Goal: Task Accomplishment & Management: Complete application form

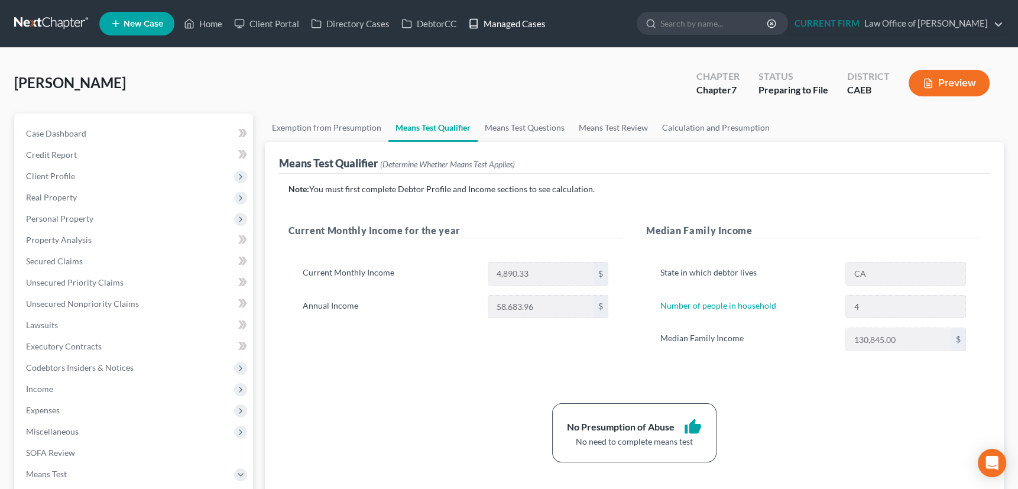
click at [521, 23] on link "Managed Cases" at bounding box center [506, 23] width 89 height 21
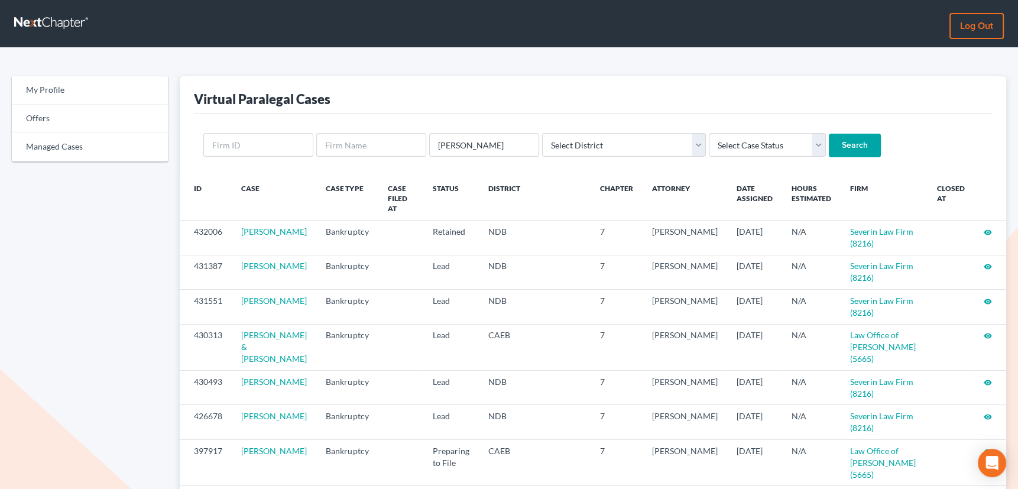
type input "pettersen"
click at [829, 134] on input "Search" at bounding box center [855, 146] width 52 height 24
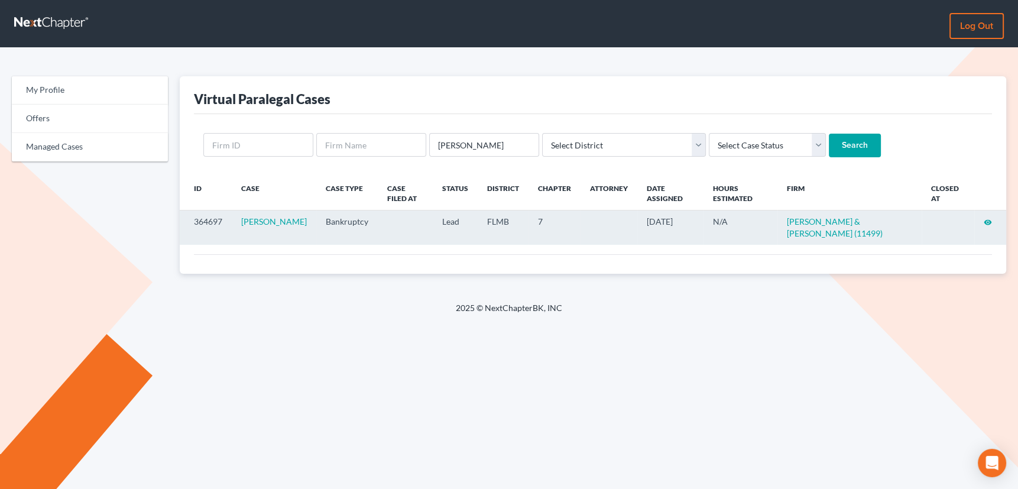
click at [988, 218] on icon "visibility" at bounding box center [988, 222] width 8 height 8
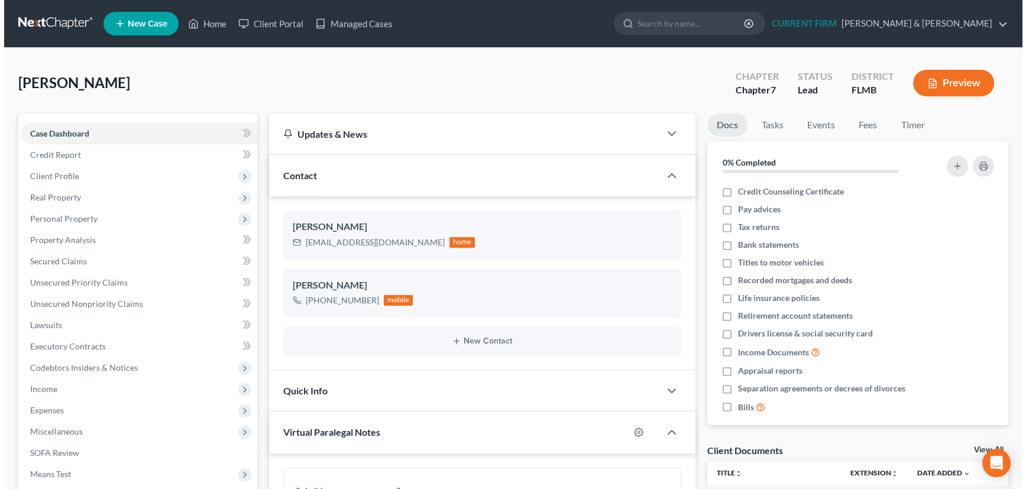
scroll to position [268, 0]
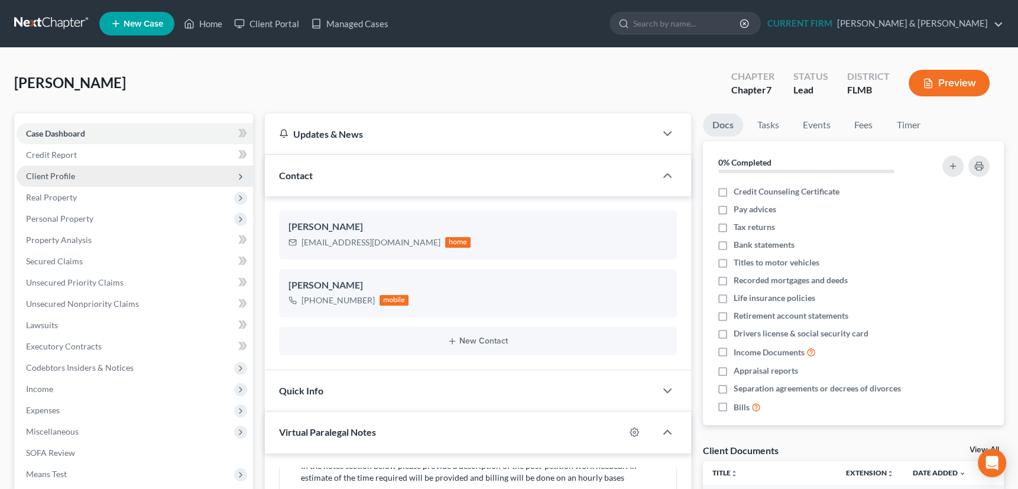
click at [53, 174] on span "Client Profile" at bounding box center [50, 176] width 49 height 10
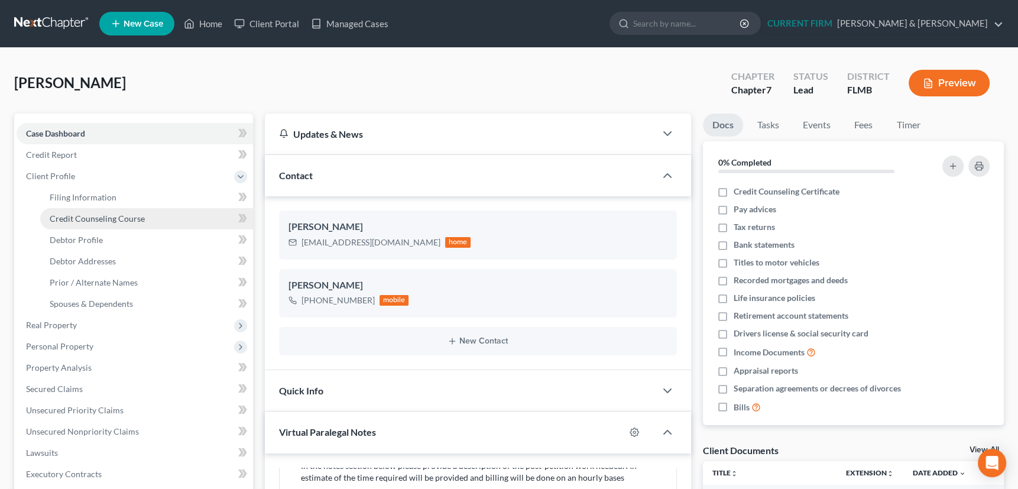
click at [67, 216] on span "Credit Counseling Course" at bounding box center [97, 218] width 95 height 10
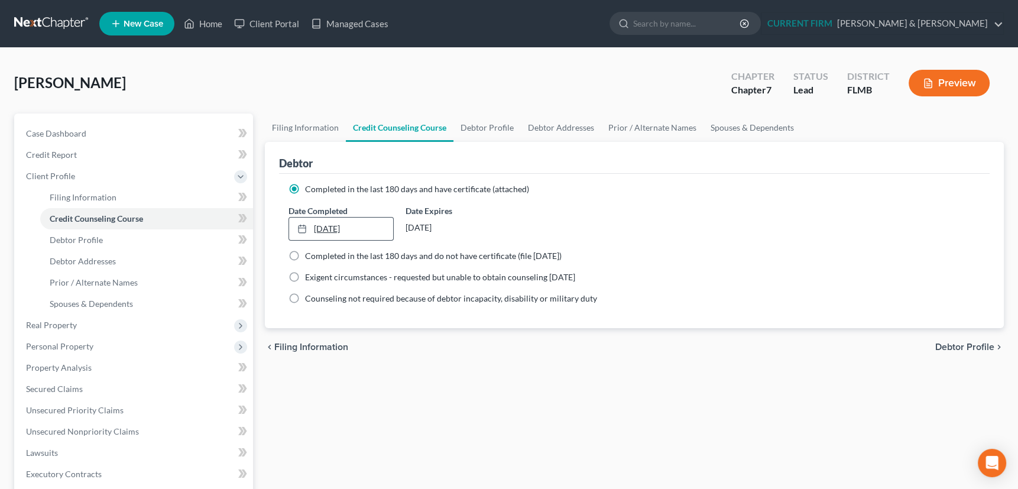
click at [327, 227] on link "1/7/2025" at bounding box center [341, 229] width 104 height 22
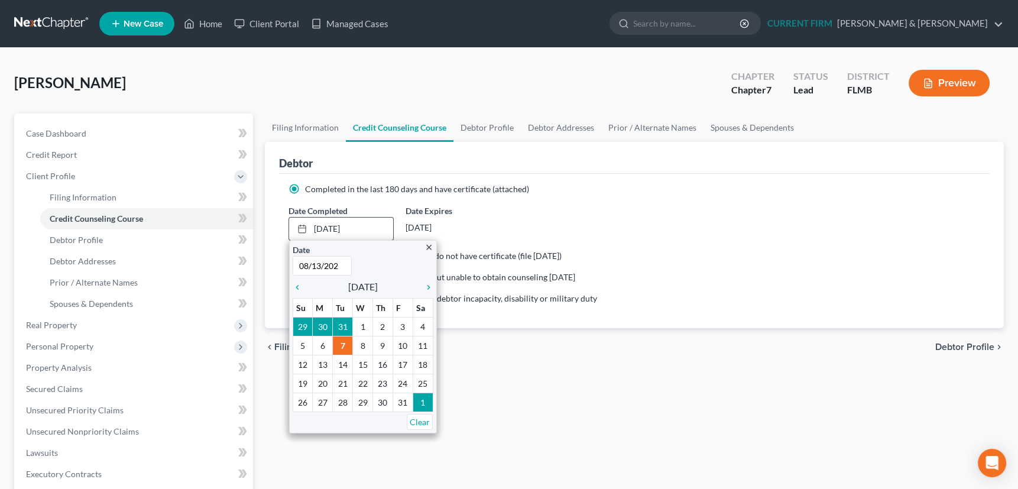
type input "[DATE]"
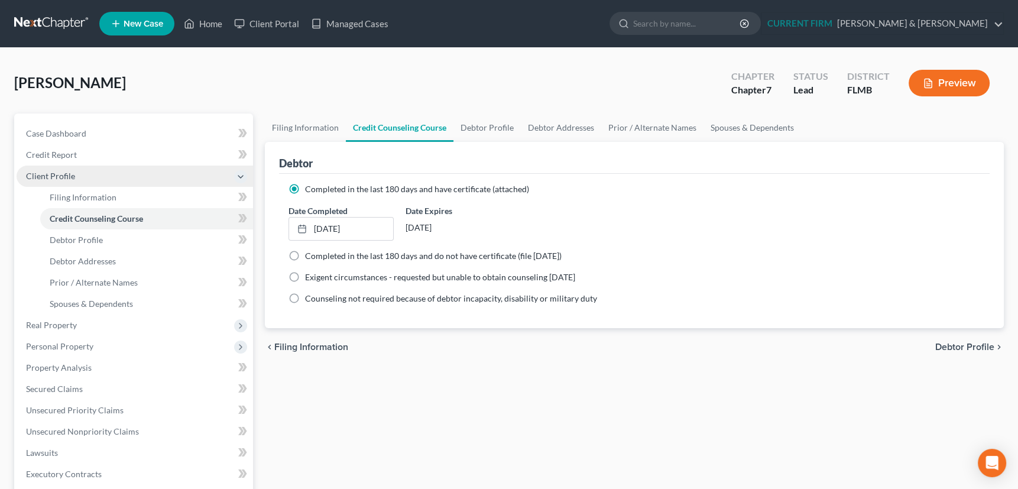
click at [59, 174] on span "Client Profile" at bounding box center [50, 176] width 49 height 10
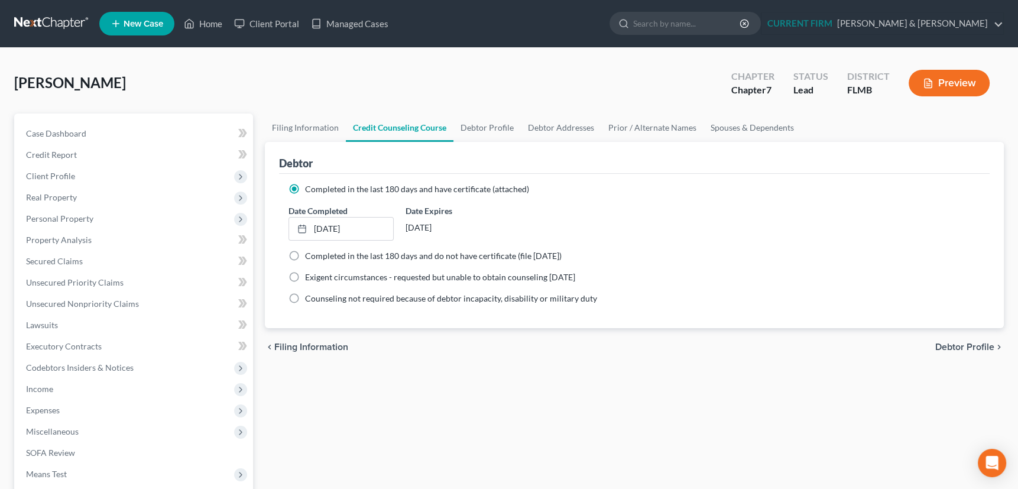
click at [958, 80] on button "Preview" at bounding box center [949, 83] width 81 height 27
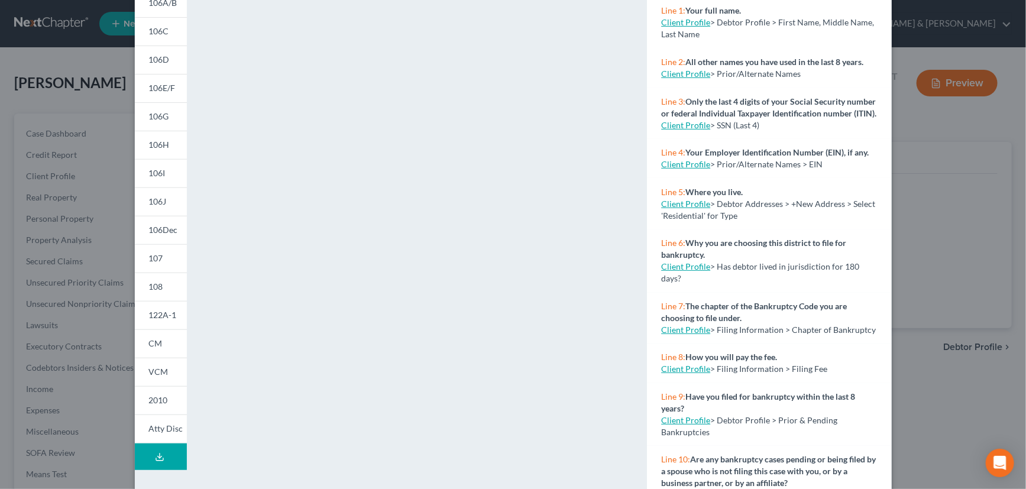
scroll to position [166, 0]
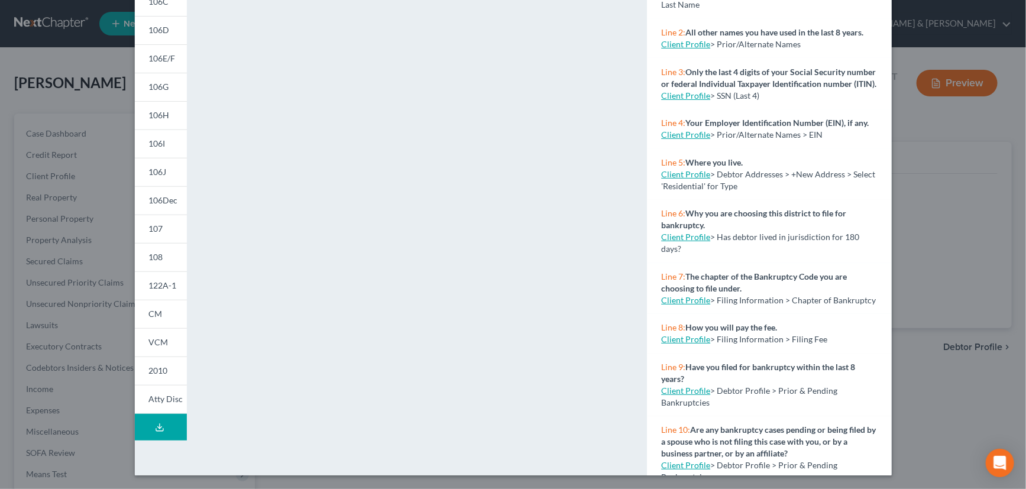
click at [158, 426] on icon at bounding box center [159, 427] width 9 height 9
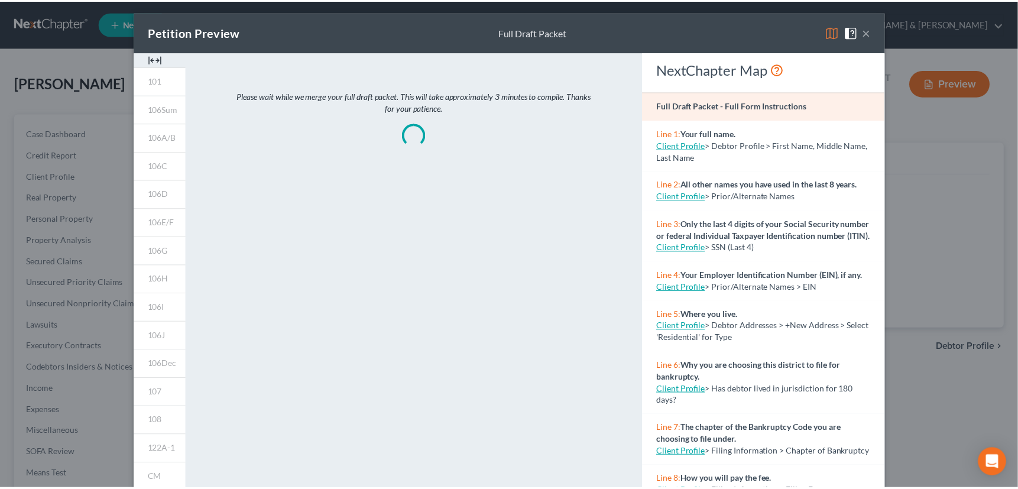
scroll to position [0, 0]
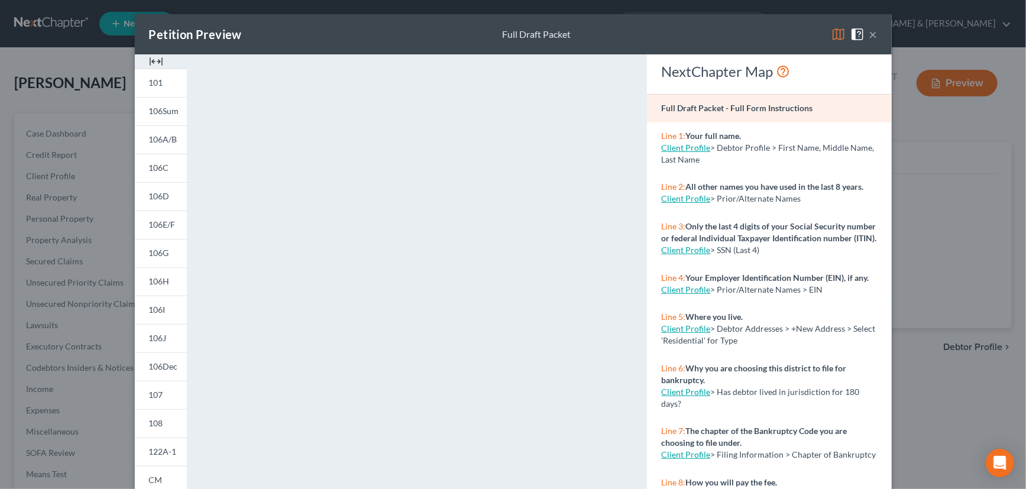
click at [870, 37] on button "×" at bounding box center [873, 34] width 8 height 14
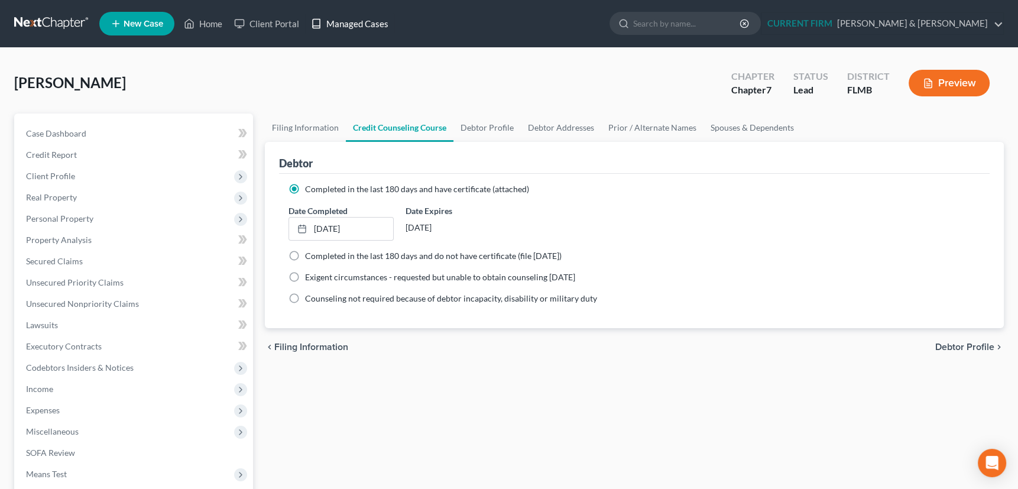
click at [358, 22] on link "Managed Cases" at bounding box center [349, 23] width 89 height 21
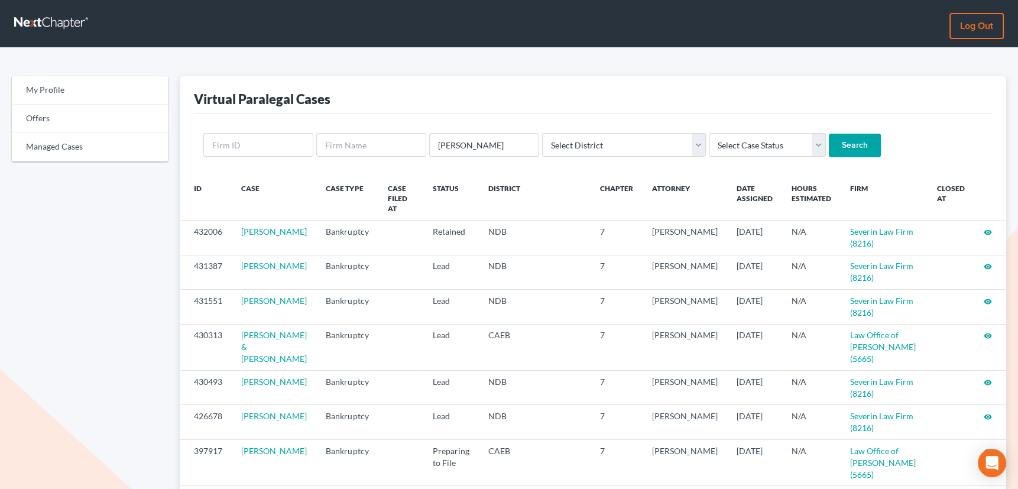
type input "[PERSON_NAME]"
click at [829, 134] on input "Search" at bounding box center [855, 146] width 52 height 24
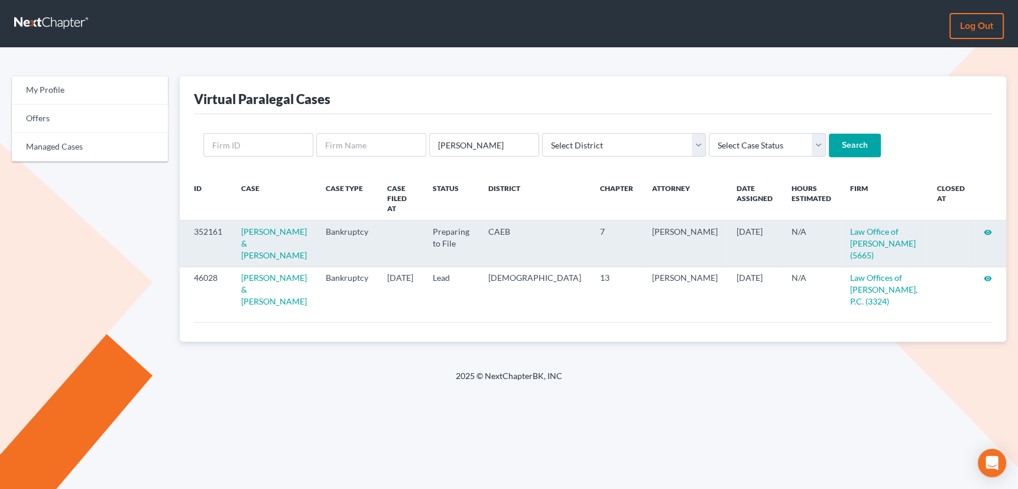
click at [987, 228] on icon "visibility" at bounding box center [988, 232] width 8 height 8
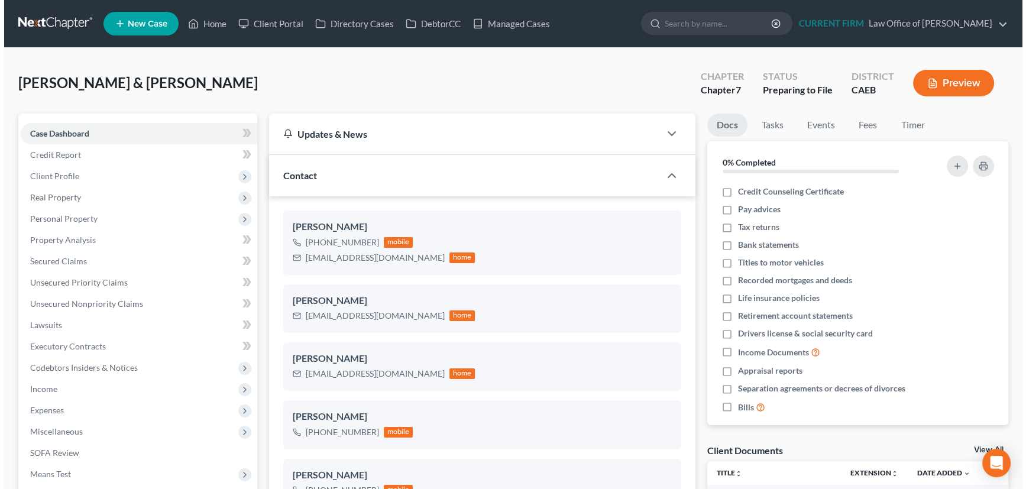
scroll to position [21, 0]
click at [948, 79] on button "Preview" at bounding box center [949, 83] width 81 height 27
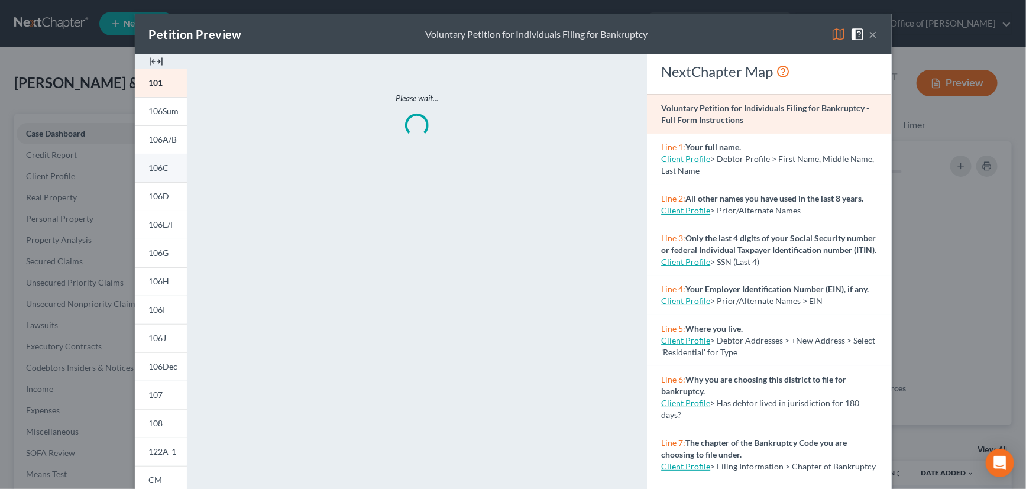
click at [163, 170] on span "106C" at bounding box center [159, 168] width 20 height 10
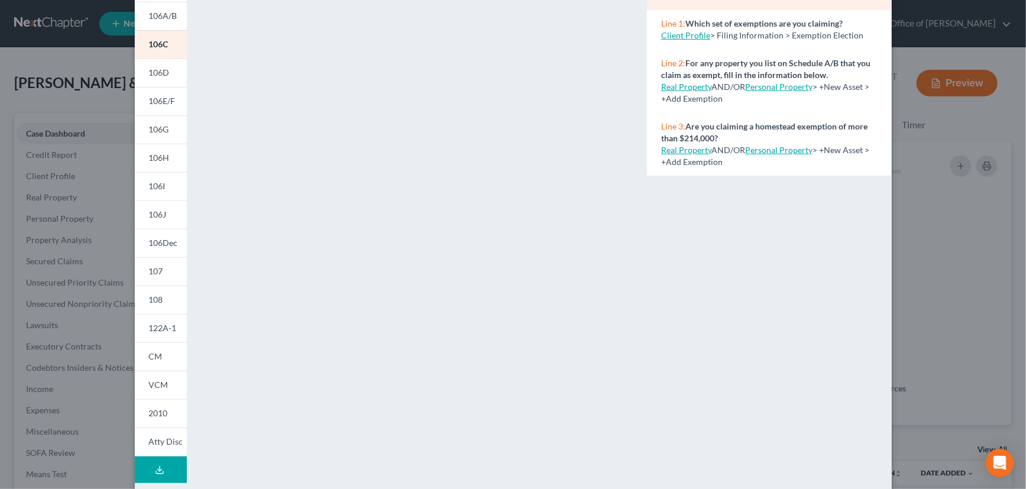
scroll to position [70, 0]
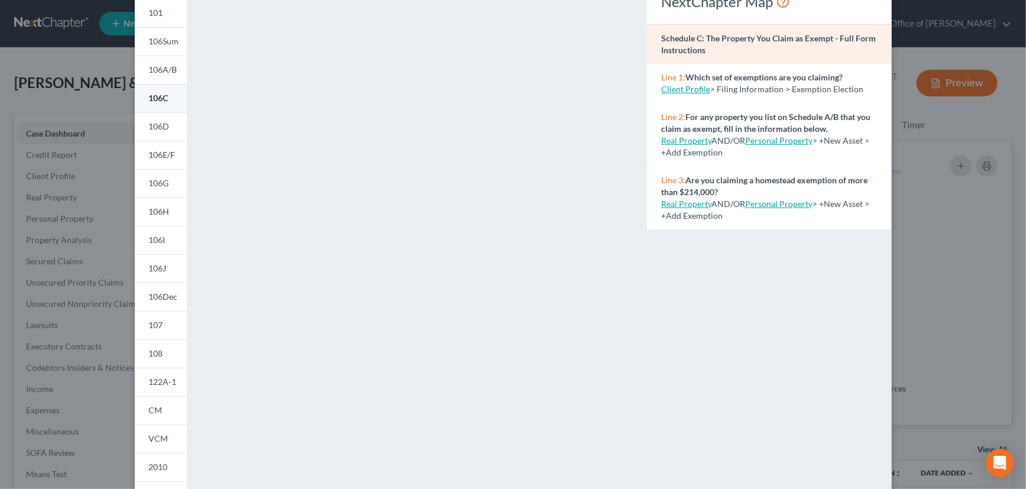
click at [160, 95] on span "106C" at bounding box center [159, 98] width 20 height 10
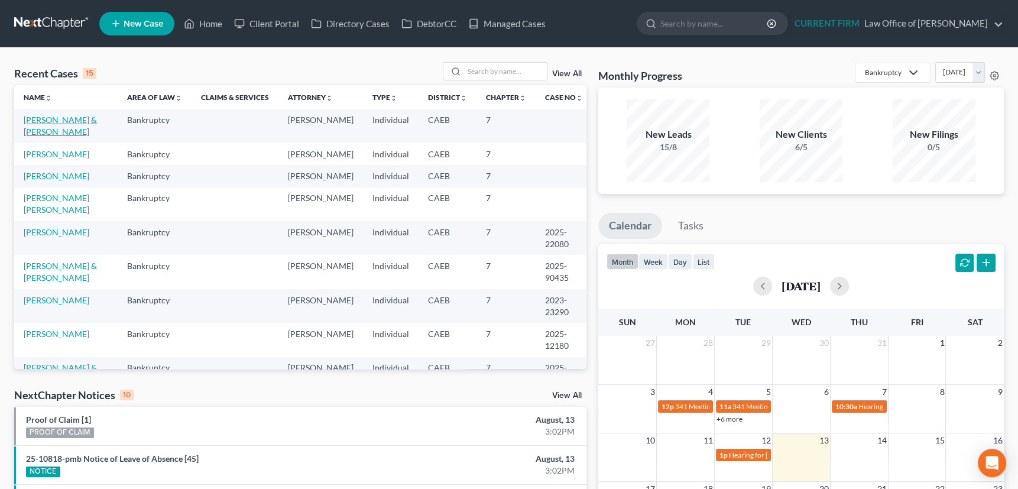
click at [48, 118] on link "[PERSON_NAME] & [PERSON_NAME]" at bounding box center [60, 126] width 73 height 22
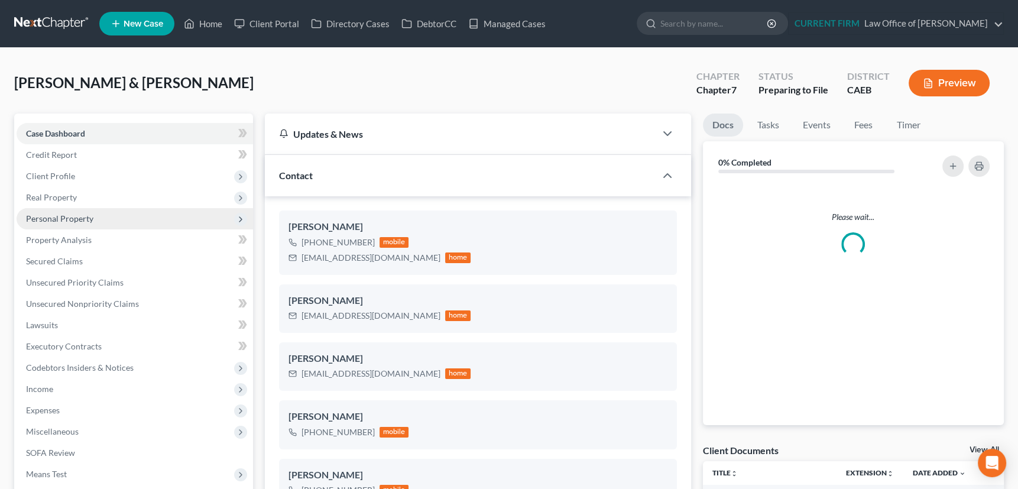
click at [46, 215] on span "Personal Property" at bounding box center [59, 218] width 67 height 10
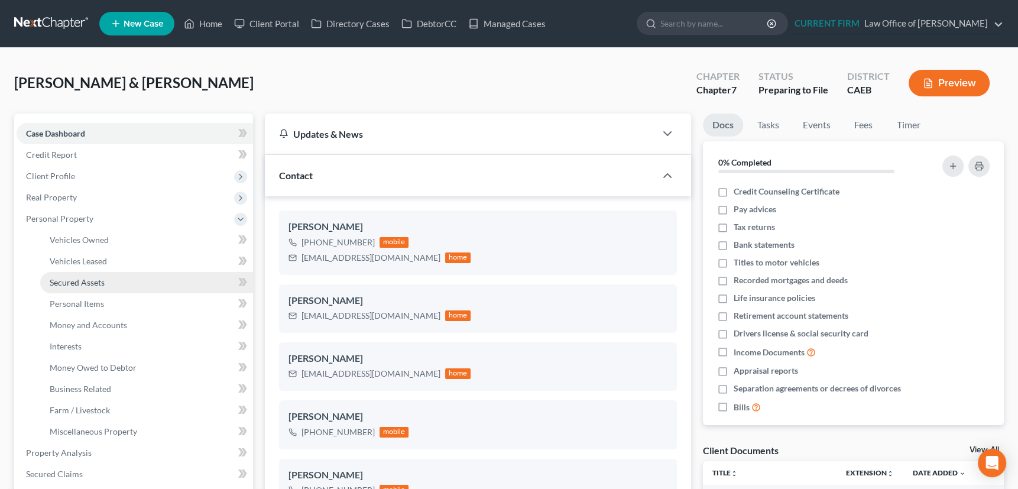
scroll to position [21, 0]
click at [66, 301] on span "Personal Items" at bounding box center [77, 304] width 54 height 10
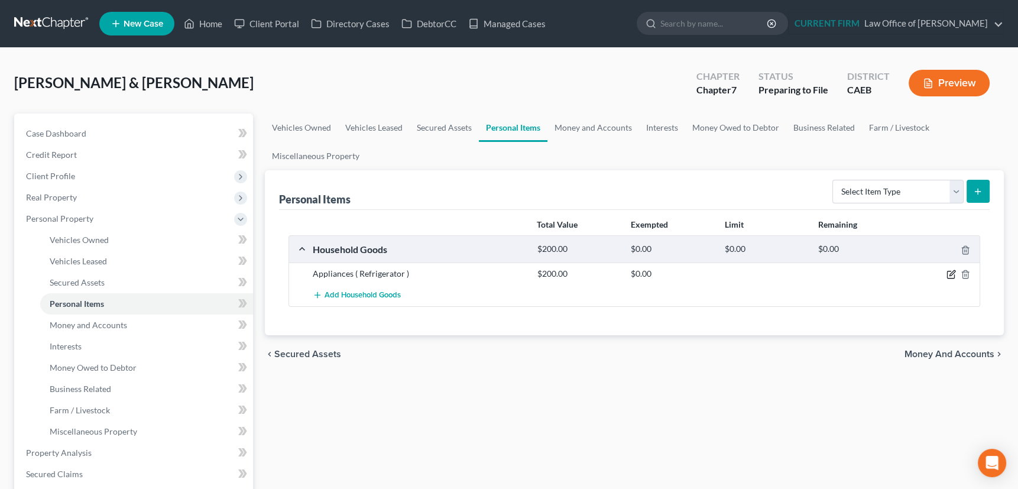
click at [949, 273] on icon "button" at bounding box center [950, 274] width 9 height 9
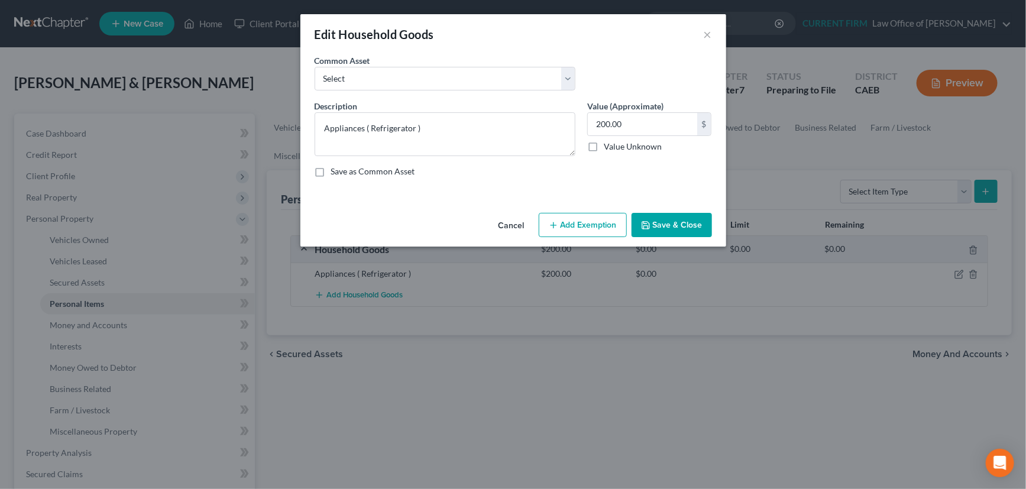
click at [581, 222] on button "Add Exemption" at bounding box center [583, 225] width 88 height 25
select select "2"
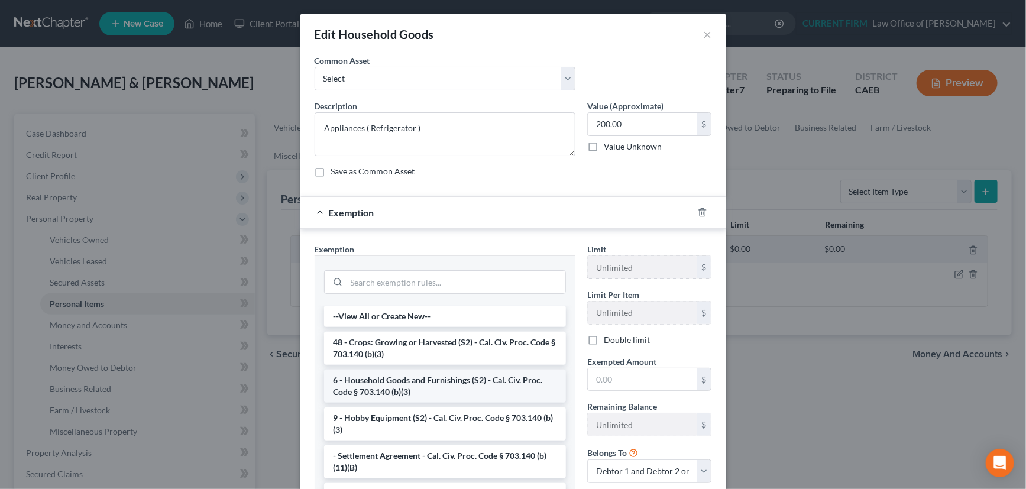
click at [437, 387] on li "6 - Household Goods and Furnishings (S2) - Cal. Civ. Proc. Code § 703.140 (b)(3)" at bounding box center [445, 385] width 242 height 33
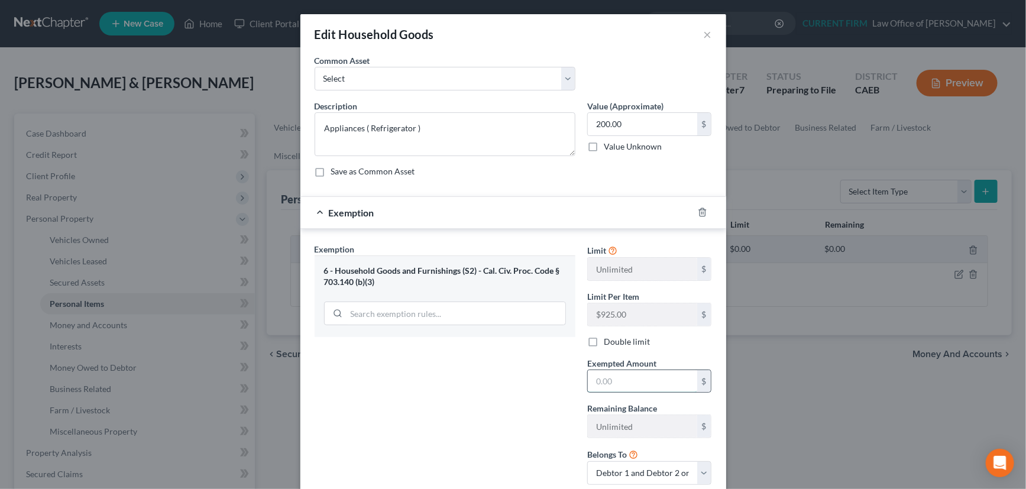
click at [621, 384] on input "text" at bounding box center [642, 381] width 109 height 22
type input "200"
click at [629, 213] on div "Exemption $200.00" at bounding box center [496, 212] width 393 height 31
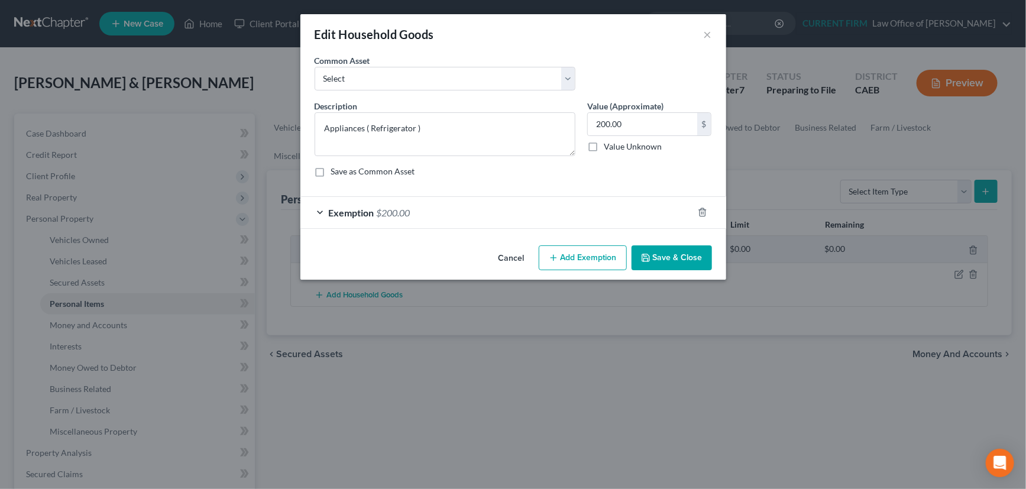
click at [668, 254] on button "Save & Close" at bounding box center [671, 257] width 80 height 25
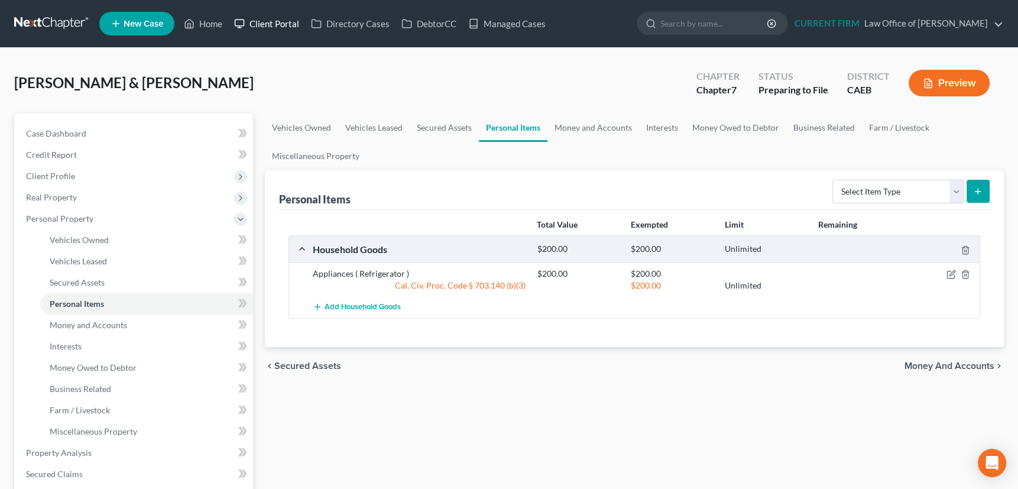
click at [277, 20] on link "Client Portal" at bounding box center [266, 23] width 77 height 21
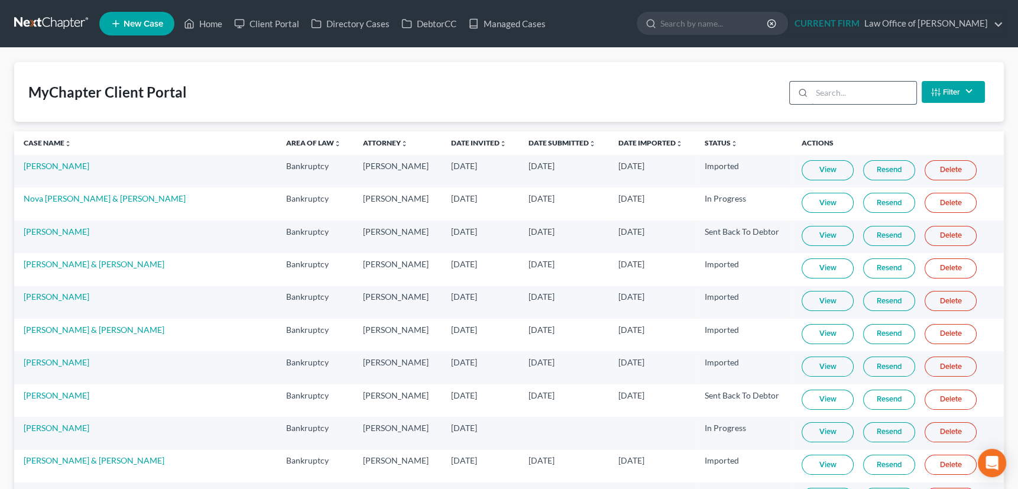
click at [839, 95] on input "search" at bounding box center [864, 93] width 105 height 22
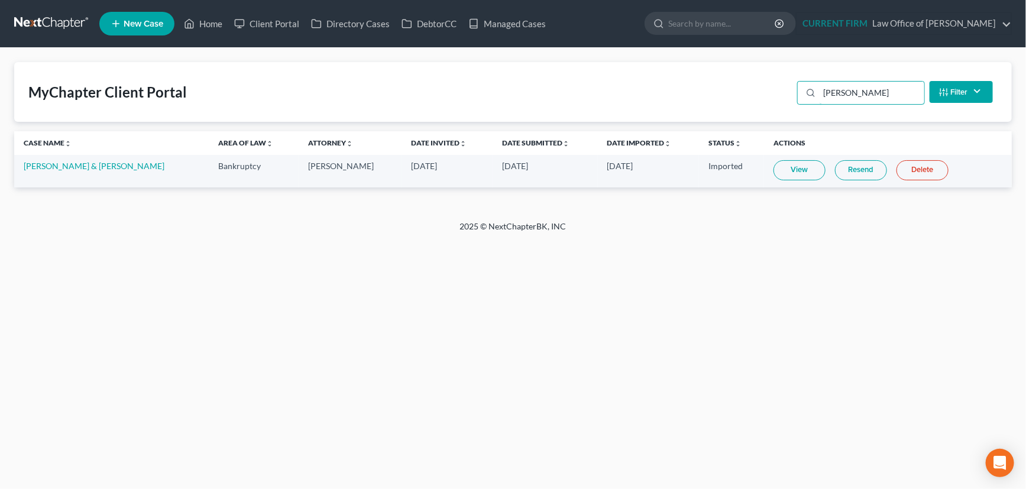
type input "[PERSON_NAME]"
click at [773, 168] on link "View" at bounding box center [799, 170] width 52 height 20
click at [216, 22] on link "Home" at bounding box center [203, 23] width 50 height 21
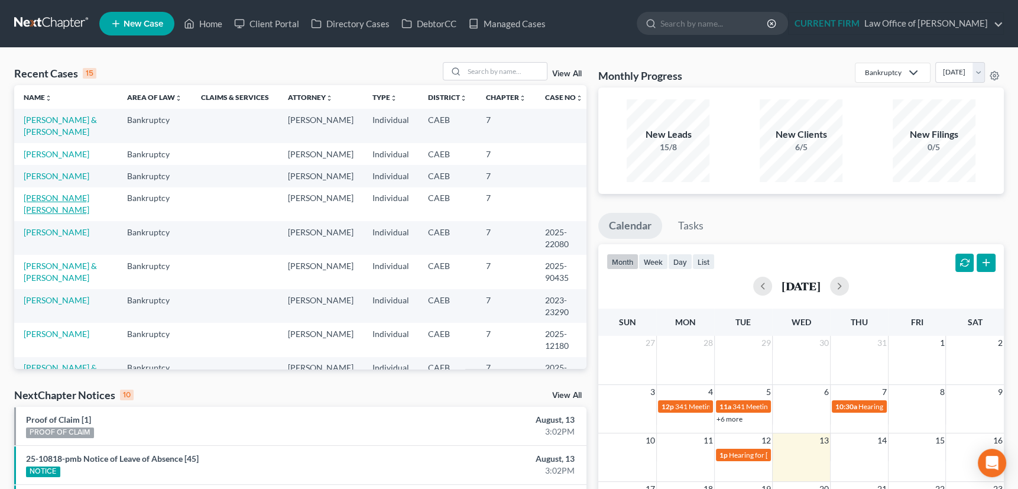
click at [50, 199] on link "[PERSON_NAME] [PERSON_NAME]" at bounding box center [57, 204] width 66 height 22
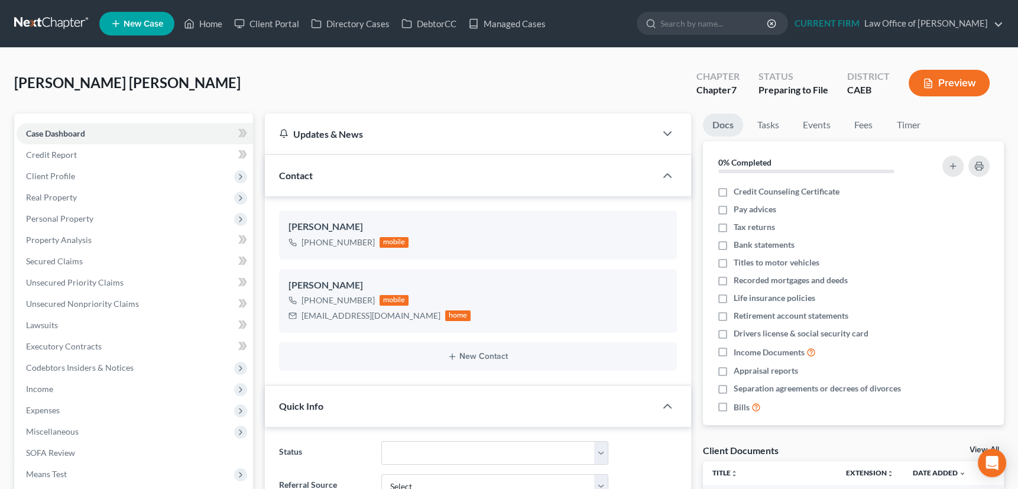
scroll to position [377, 0]
click at [55, 221] on span "Personal Property" at bounding box center [59, 218] width 67 height 10
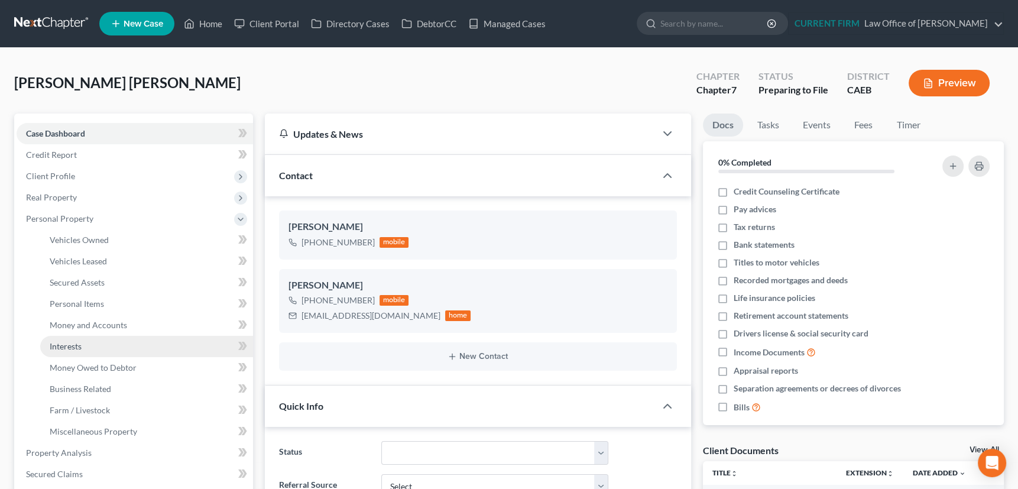
click at [65, 342] on span "Interests" at bounding box center [66, 346] width 32 height 10
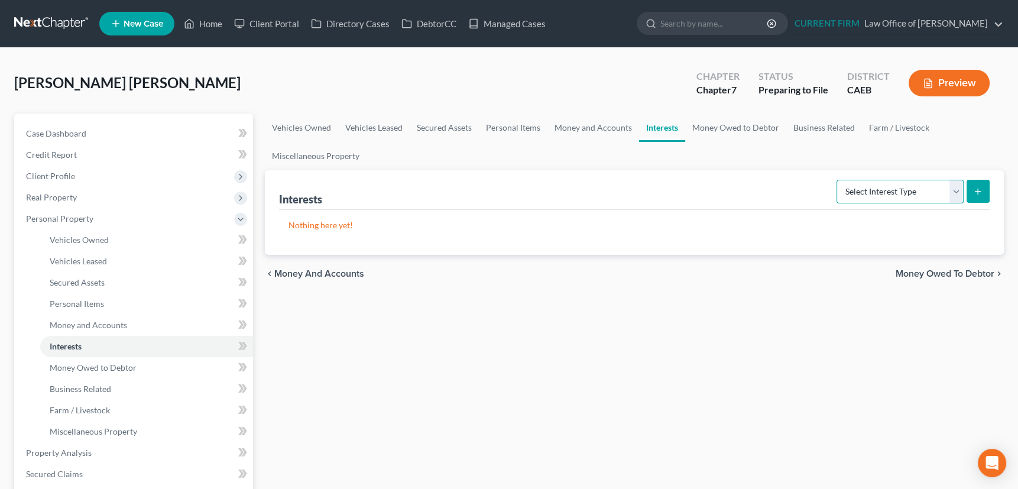
click at [958, 191] on select "Select Interest Type 401K Annuity Bond Education IRA Government Bond Government…" at bounding box center [900, 192] width 127 height 24
select select "401k"
click at [838, 180] on select "Select Interest Type 401K Annuity Bond Education IRA Government Bond Government…" at bounding box center [900, 192] width 127 height 24
click at [980, 192] on line "submit" at bounding box center [977, 192] width 5 height 0
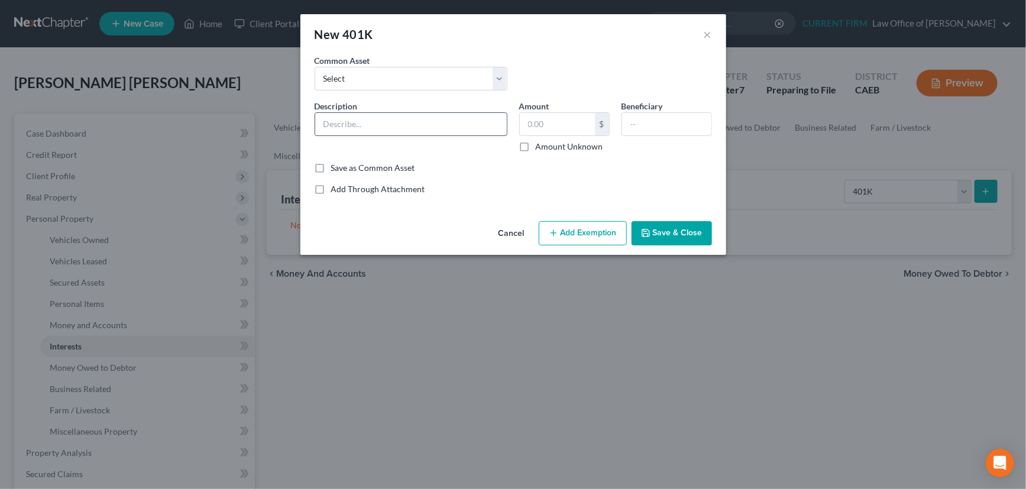
click at [404, 129] on input "text" at bounding box center [411, 124] width 192 height 22
type input "MercedCERA"
click at [550, 124] on input "text" at bounding box center [557, 124] width 75 height 22
type input "3,518.85"
click at [576, 234] on button "Add Exemption" at bounding box center [583, 233] width 88 height 25
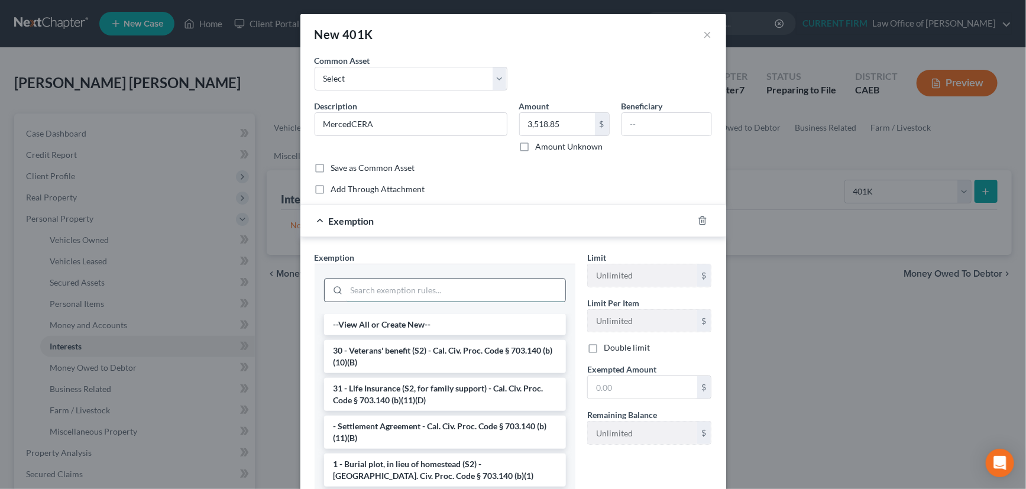
click at [533, 283] on input "search" at bounding box center [455, 290] width 219 height 22
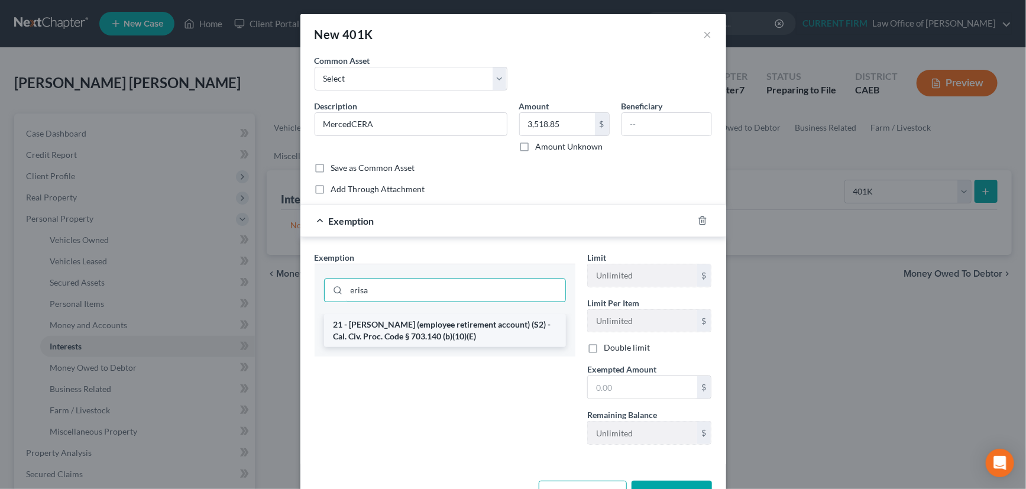
type input "erisa"
click at [508, 327] on li "21 - [PERSON_NAME] (employee retirement account) (S2) - Cal. Civ. Proc. Code § …" at bounding box center [445, 330] width 242 height 33
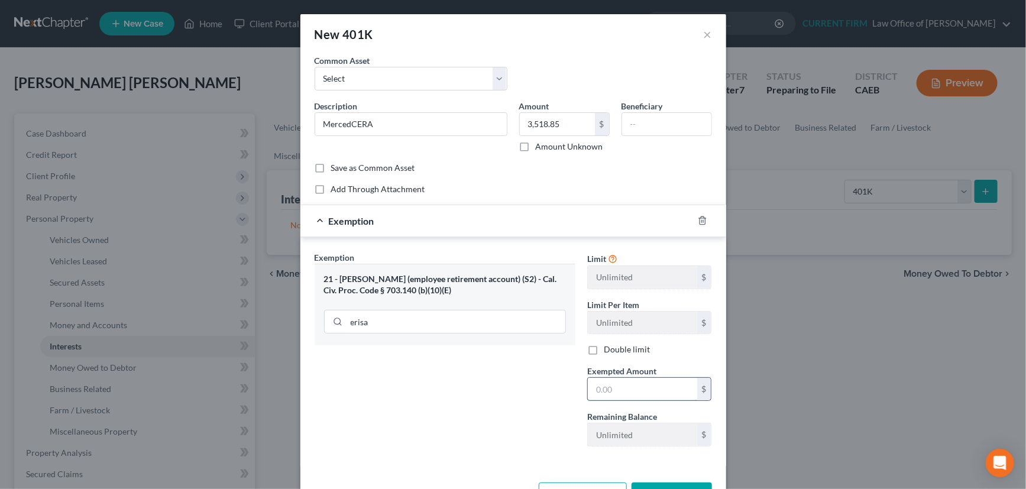
click at [616, 386] on input "text" at bounding box center [642, 389] width 109 height 22
type input "3,518.85"
click at [599, 221] on div "Exemption $3,518.85" at bounding box center [496, 220] width 393 height 31
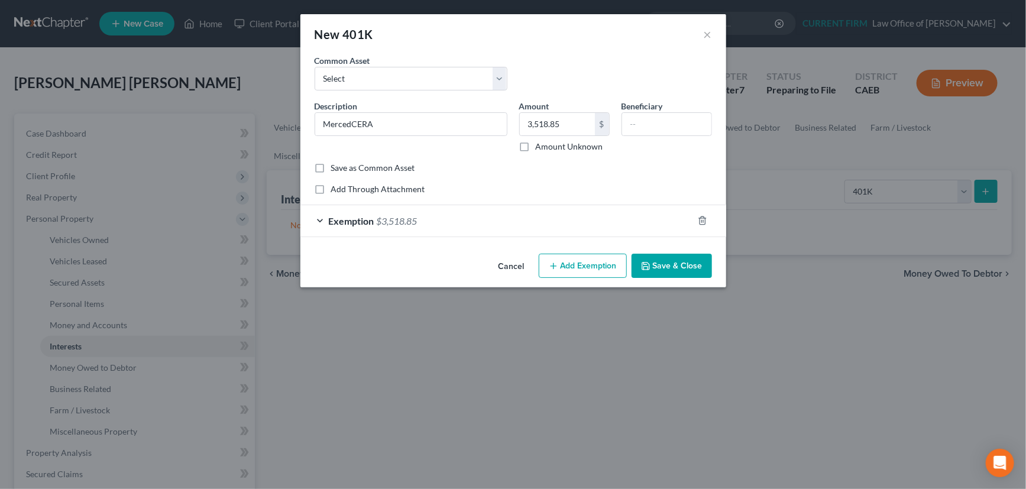
click at [675, 269] on button "Save & Close" at bounding box center [671, 266] width 80 height 25
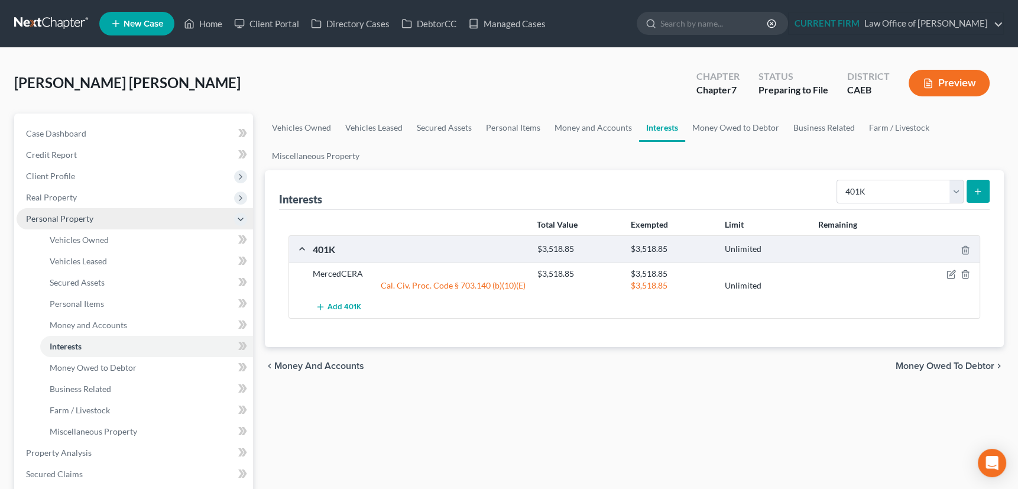
click at [63, 213] on span "Personal Property" at bounding box center [59, 218] width 67 height 10
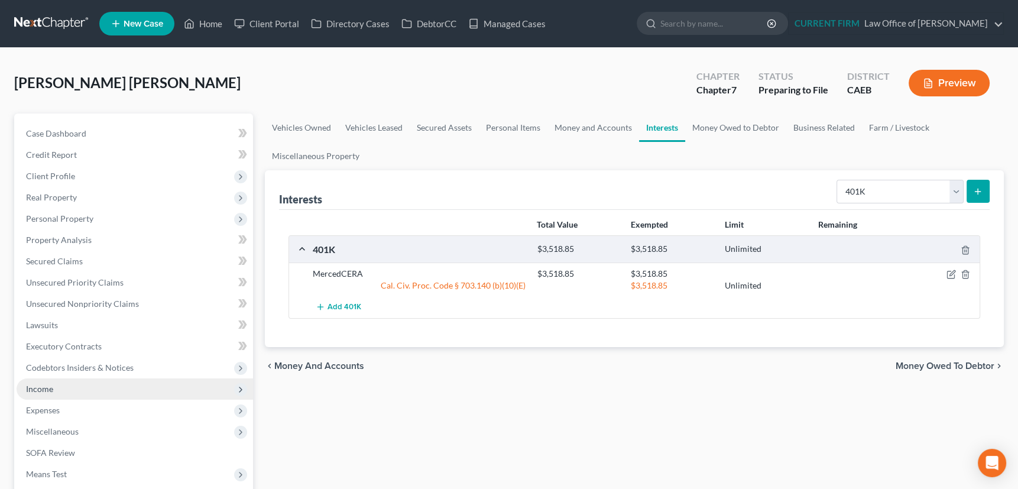
click at [46, 386] on span "Income" at bounding box center [39, 389] width 27 height 10
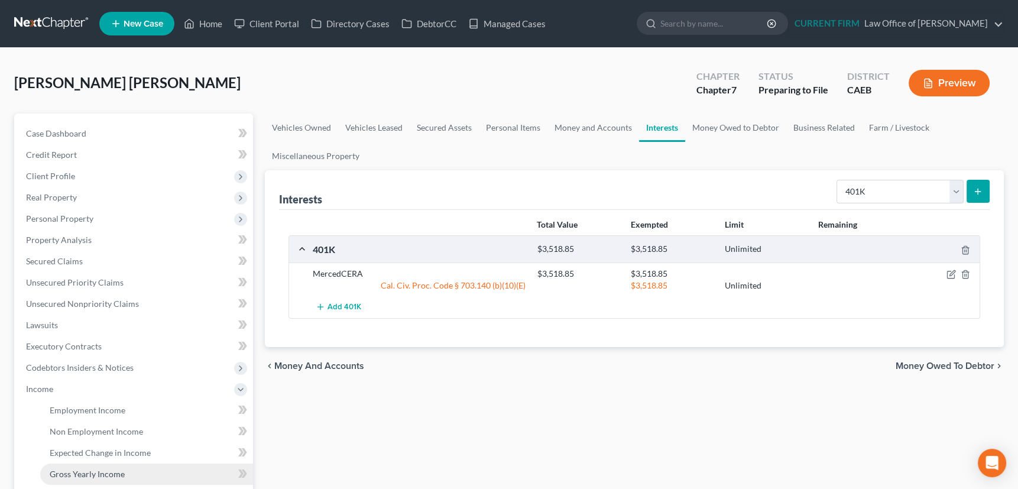
click at [71, 471] on span "Gross Yearly Income" at bounding box center [87, 474] width 75 height 10
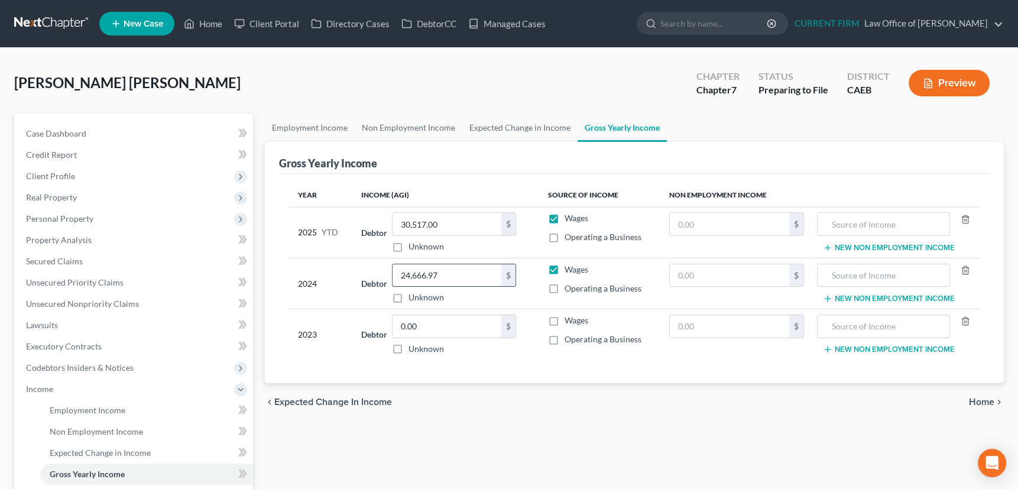
click at [448, 272] on input "24,666.97" at bounding box center [447, 275] width 109 height 22
type input "26,276"
click at [40, 385] on span "Income" at bounding box center [39, 389] width 27 height 10
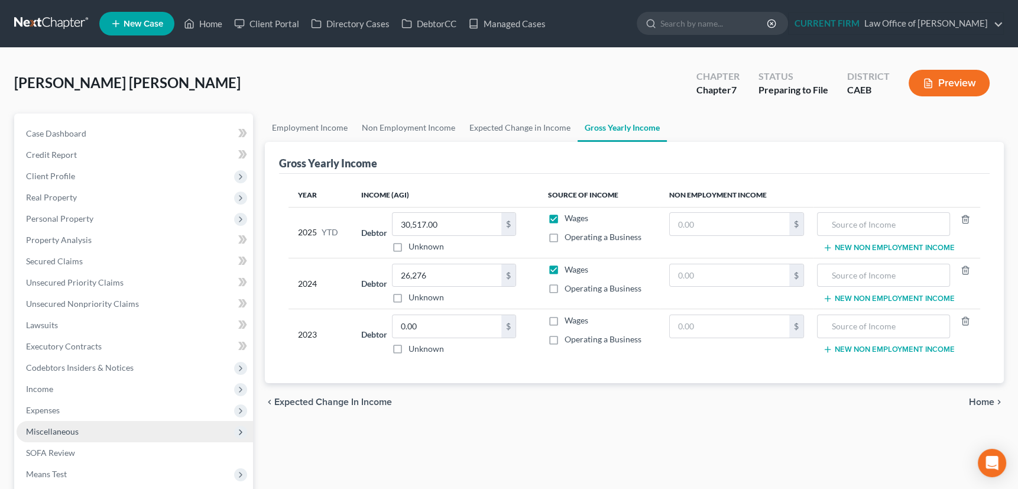
scroll to position [159, 0]
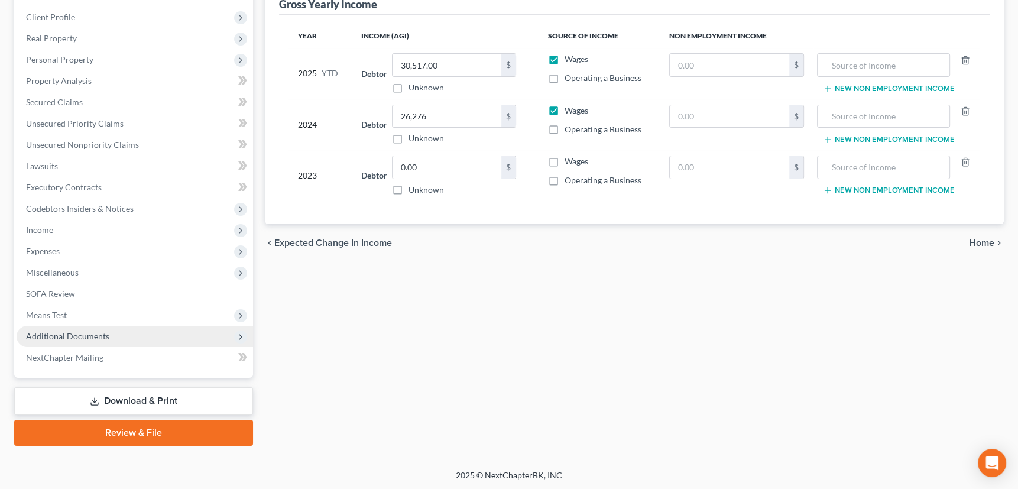
click at [67, 335] on span "Additional Documents" at bounding box center [67, 336] width 83 height 10
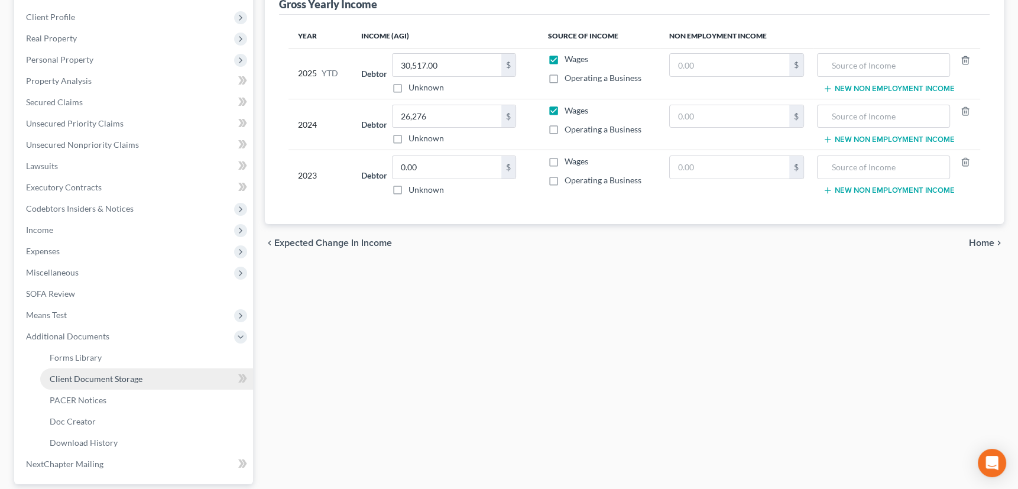
click at [70, 374] on span "Client Document Storage" at bounding box center [96, 379] width 93 height 10
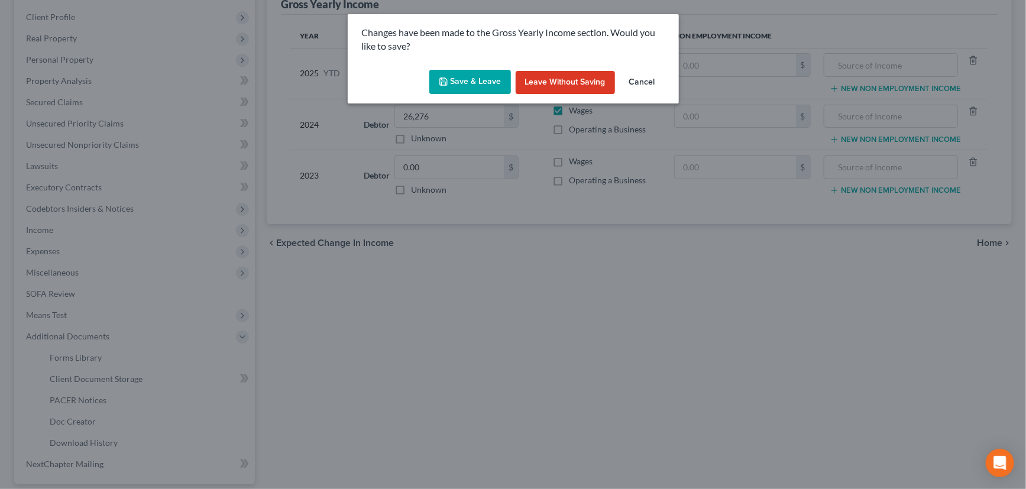
click at [477, 83] on button "Save & Leave" at bounding box center [470, 82] width 82 height 25
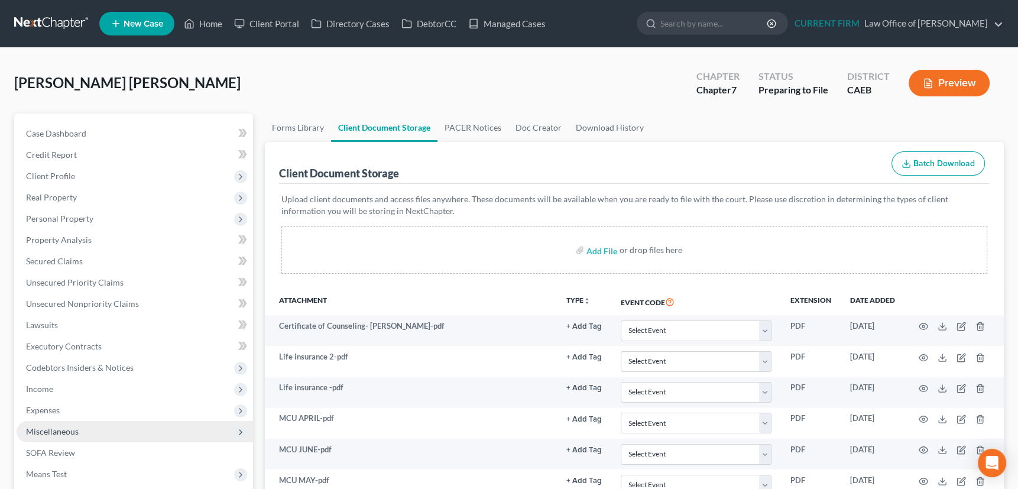
click at [45, 428] on span "Miscellaneous" at bounding box center [52, 431] width 53 height 10
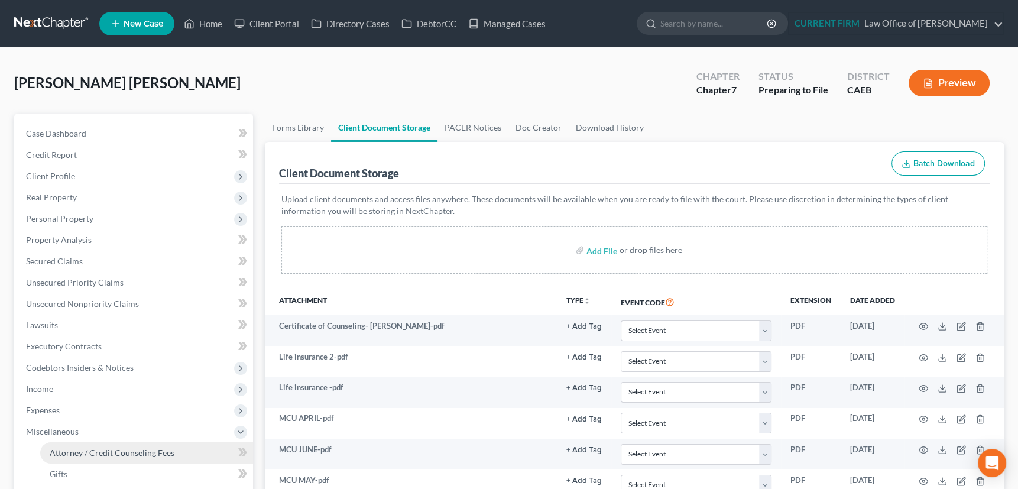
click at [82, 449] on span "Attorney / Credit Counseling Fees" at bounding box center [112, 453] width 125 height 10
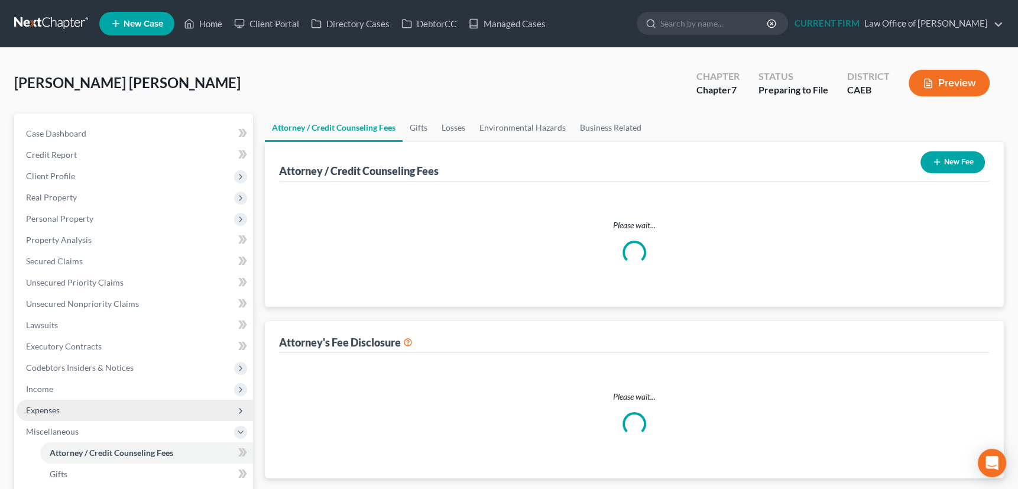
select select "0"
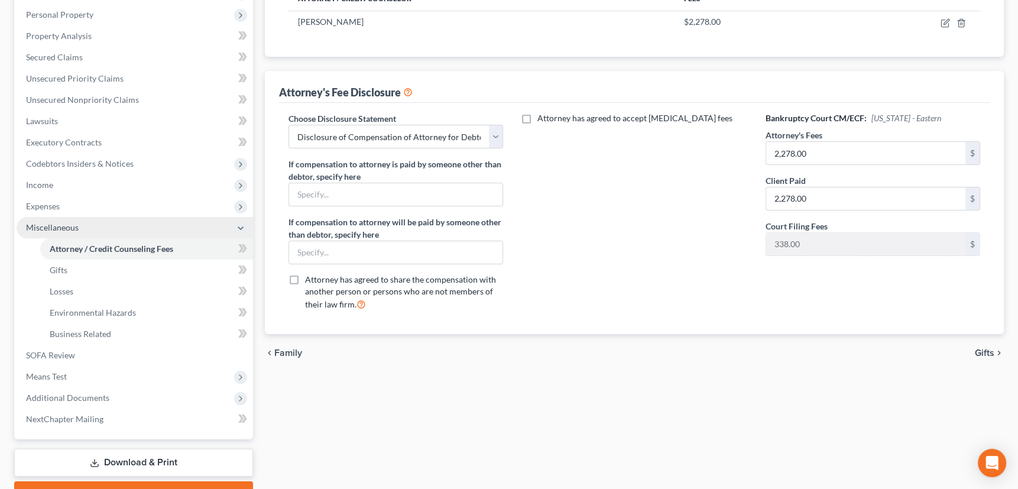
scroll to position [215, 0]
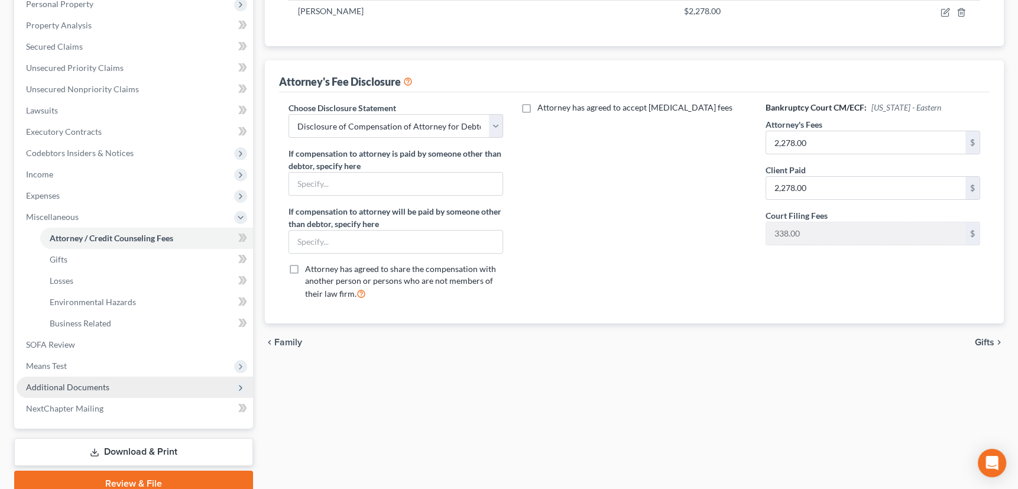
click at [51, 386] on span "Additional Documents" at bounding box center [67, 387] width 83 height 10
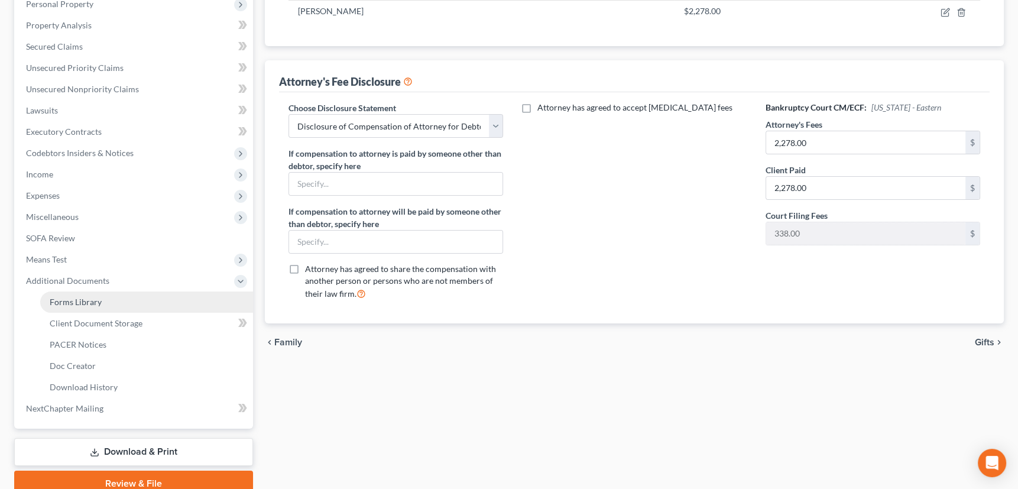
click at [83, 300] on span "Forms Library" at bounding box center [76, 302] width 52 height 10
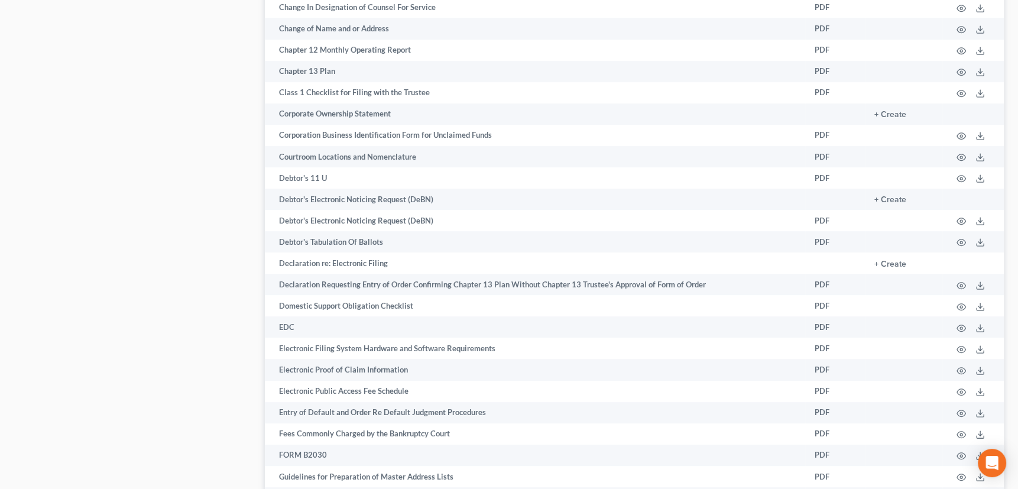
scroll to position [758, 0]
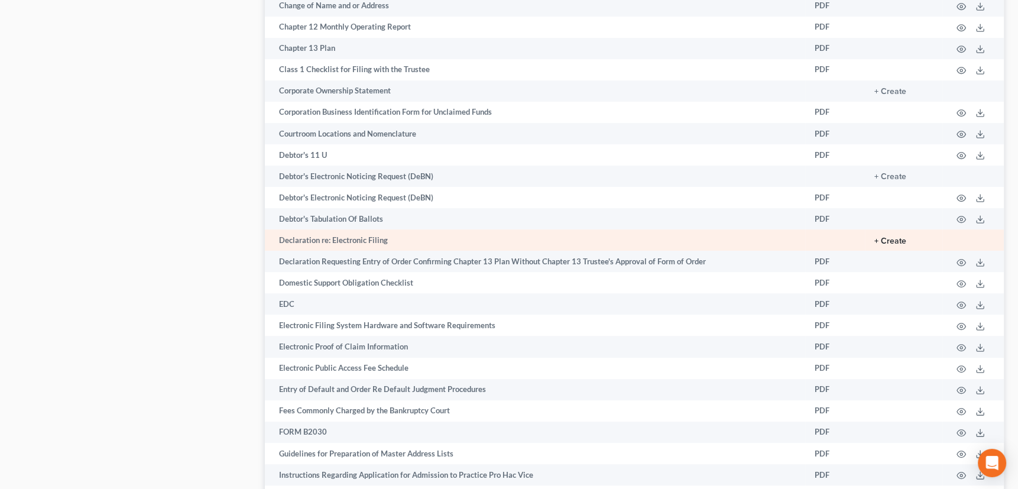
click at [881, 237] on button "+ Create" at bounding box center [890, 241] width 32 height 8
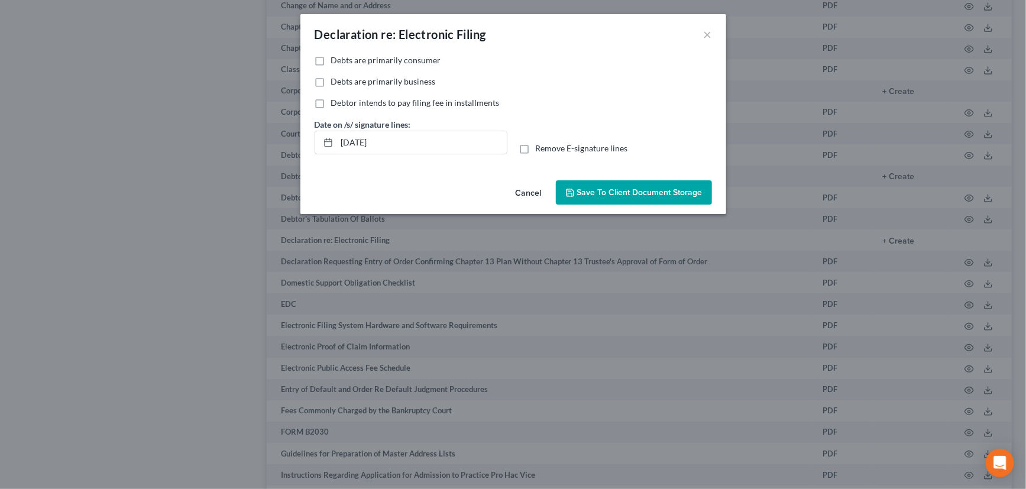
click at [331, 60] on label "Debts are primarily consumer" at bounding box center [386, 60] width 110 height 12
click at [336, 60] on input "Debts are primarily consumer" at bounding box center [340, 58] width 8 height 8
checkbox input "true"
click at [641, 189] on span "Save to Client Document Storage" at bounding box center [639, 192] width 125 height 10
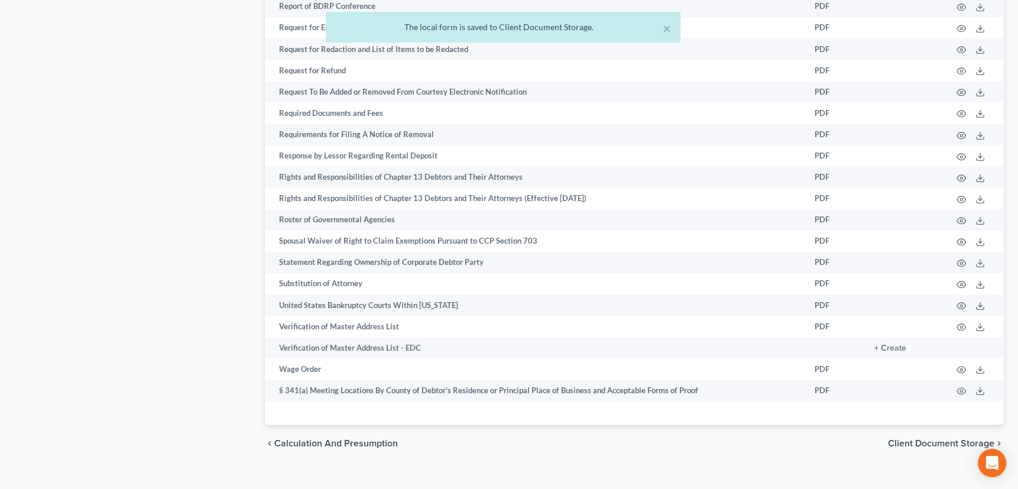
scroll to position [1750, 0]
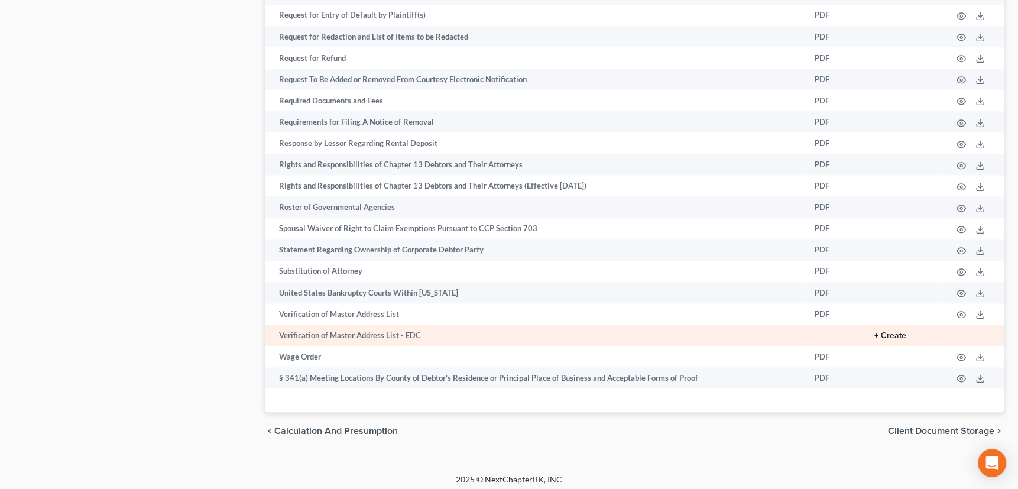
click at [877, 332] on button "+ Create" at bounding box center [890, 336] width 32 height 8
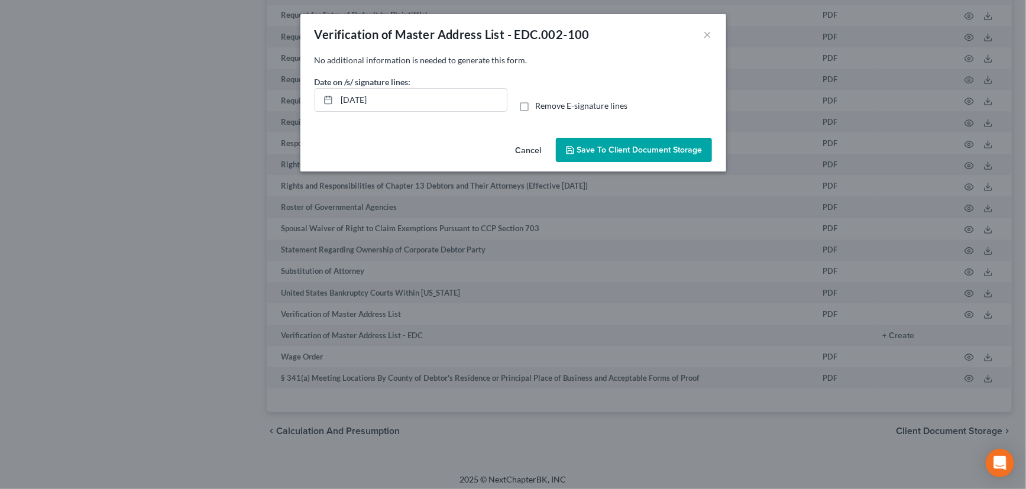
click at [622, 145] on span "Save to Client Document Storage" at bounding box center [639, 150] width 125 height 10
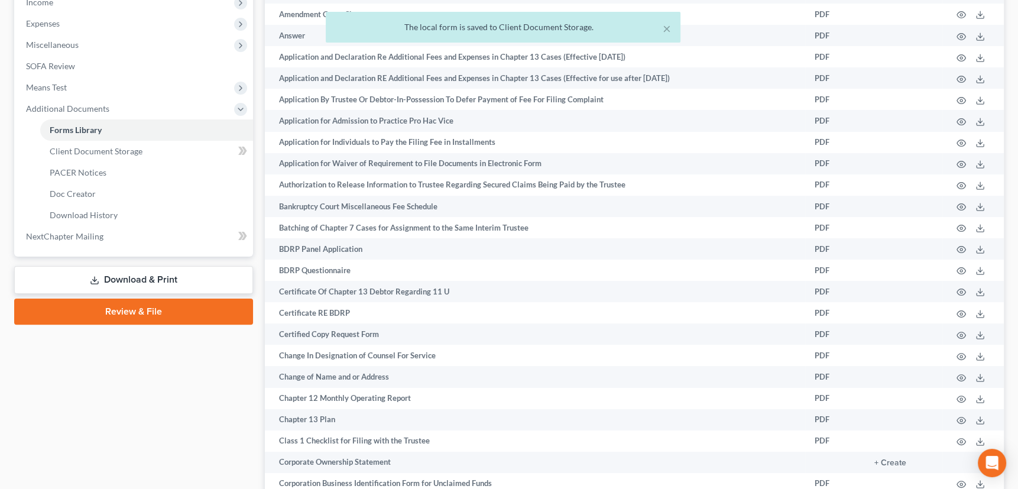
scroll to position [372, 0]
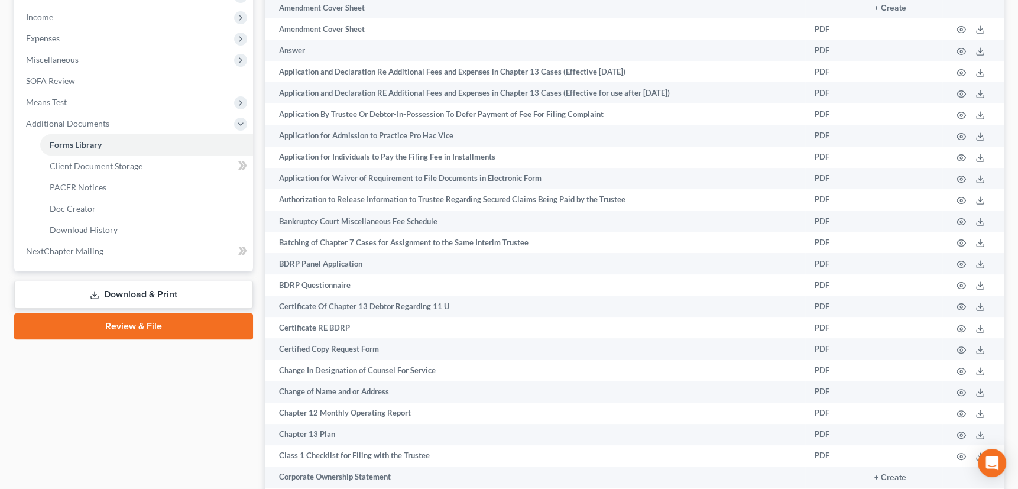
click at [90, 293] on icon at bounding box center [94, 294] width 9 height 9
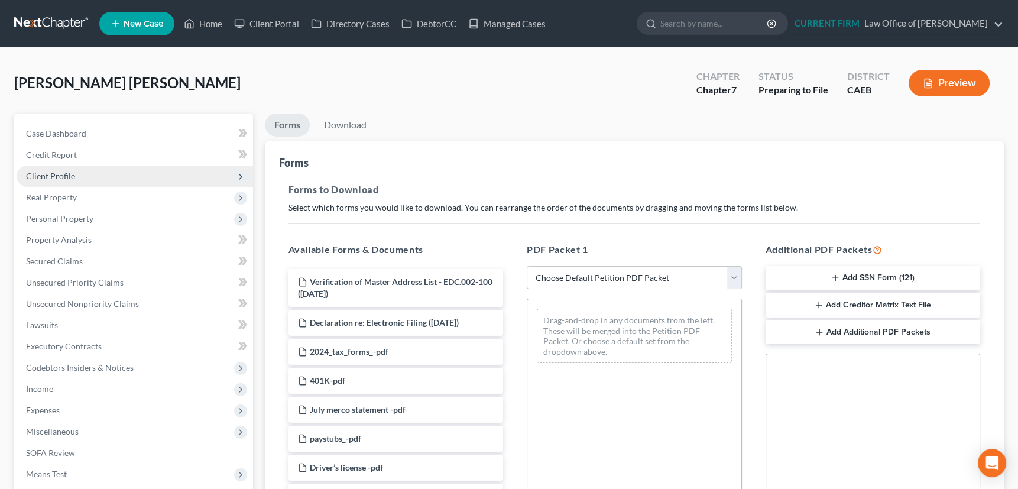
click at [59, 173] on span "Client Profile" at bounding box center [50, 176] width 49 height 10
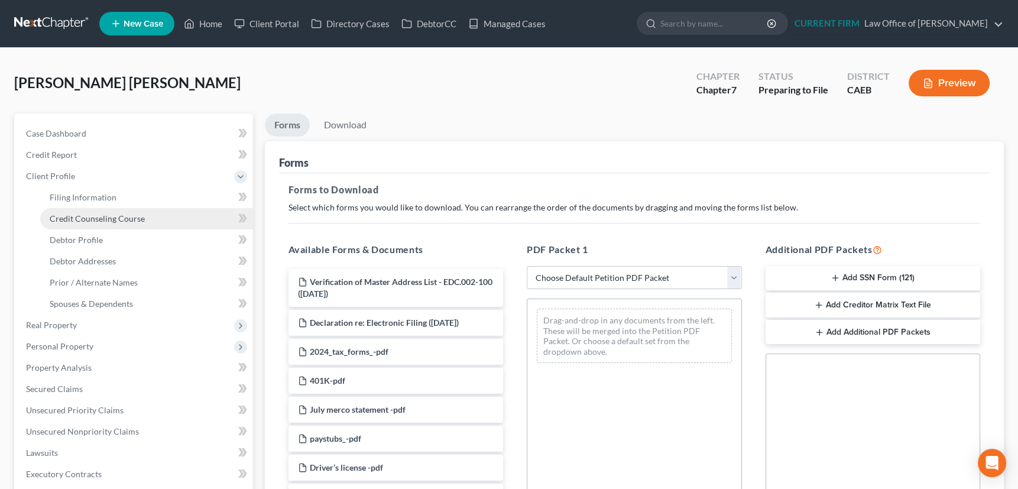
click at [80, 218] on span "Credit Counseling Course" at bounding box center [97, 218] width 95 height 10
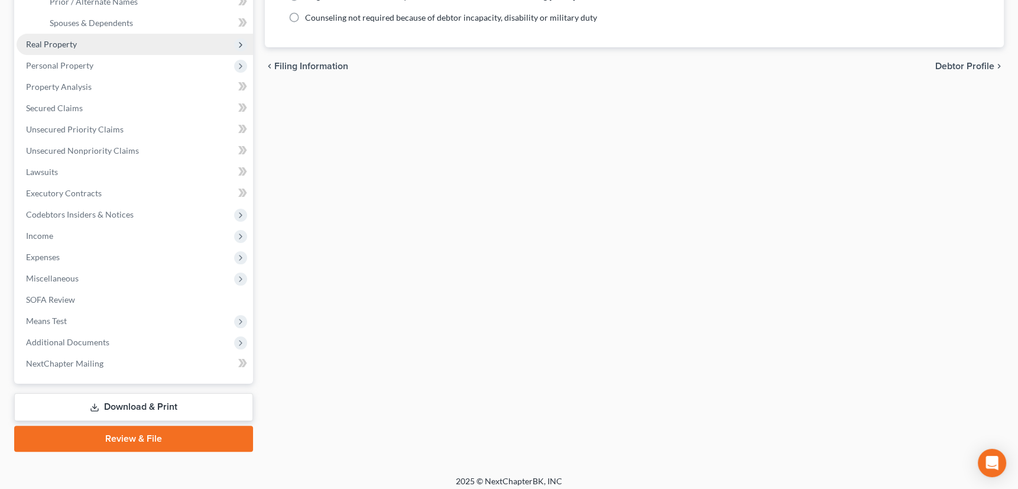
scroll to position [287, 0]
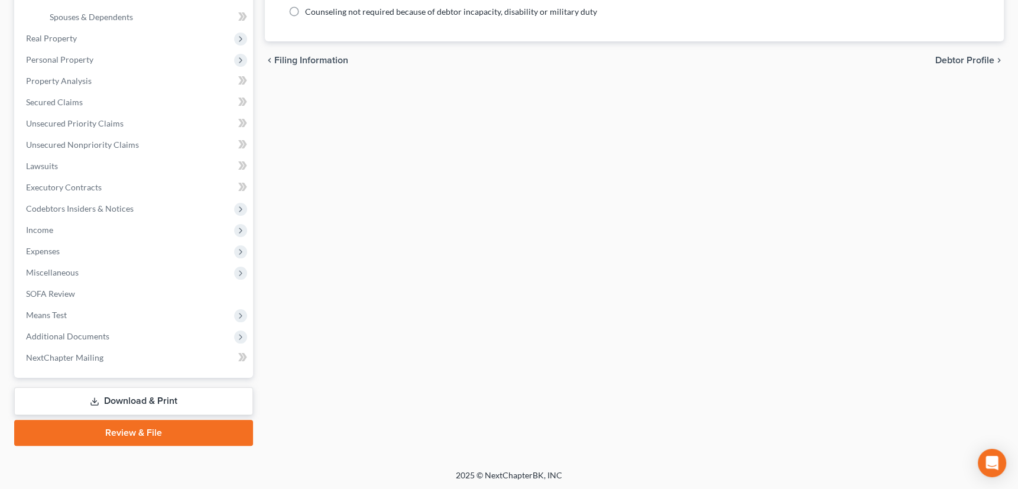
click at [106, 400] on link "Download & Print" at bounding box center [133, 401] width 239 height 28
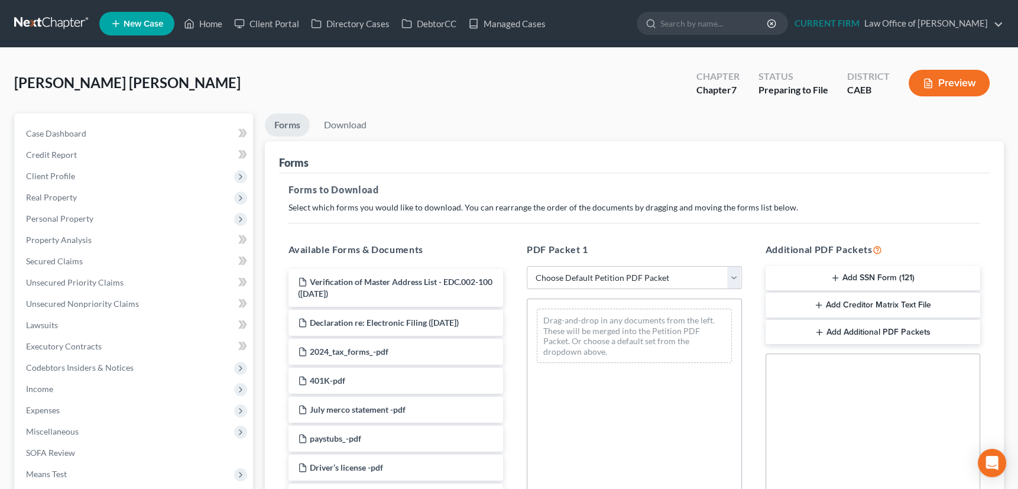
click at [734, 275] on select "Choose Default Petition PDF Packet Complete Bankruptcy Petition (all forms and …" at bounding box center [634, 278] width 215 height 24
select select "0"
click at [527, 266] on select "Choose Default Petition PDF Packet Complete Bankruptcy Petition (all forms and …" at bounding box center [634, 278] width 215 height 24
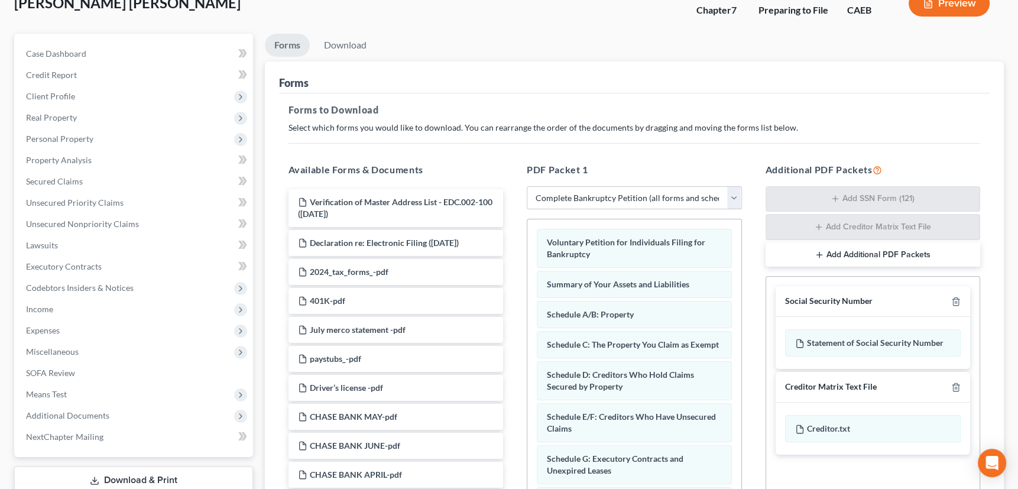
scroll to position [107, 0]
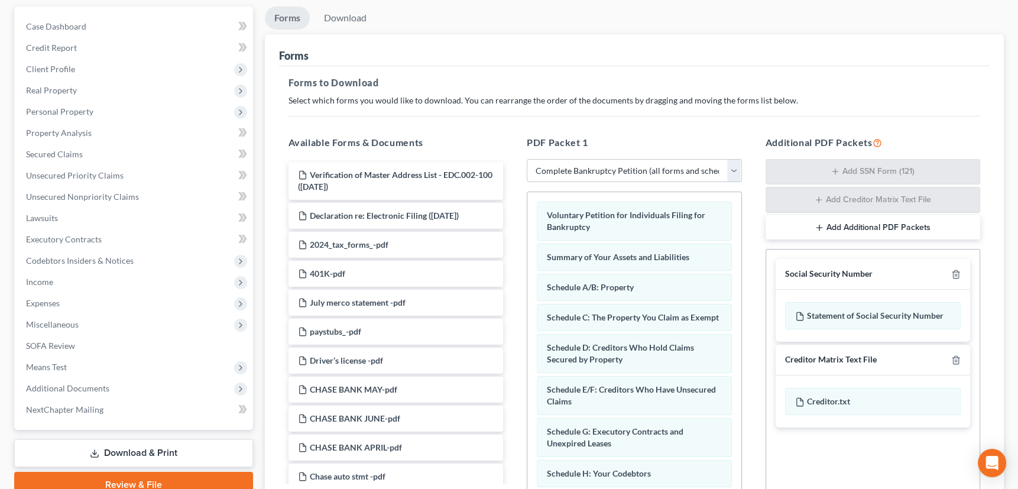
click at [819, 225] on line "button" at bounding box center [819, 227] width 0 height 5
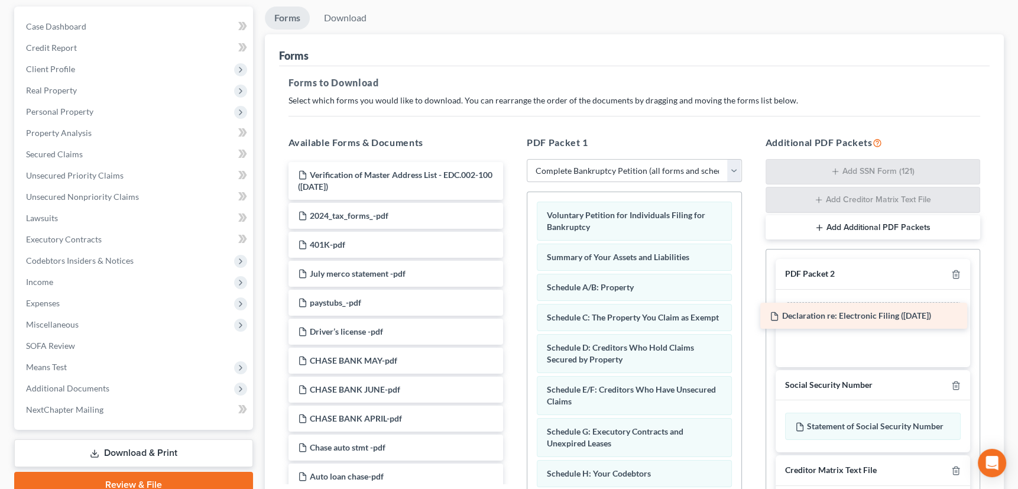
drag, startPoint x: 362, startPoint y: 213, endPoint x: 827, endPoint y: 313, distance: 476.0
click at [513, 313] on div "Declaration re: Electronic Filing ([DATE]) Verification of Master Address List …" at bounding box center [396, 470] width 234 height 617
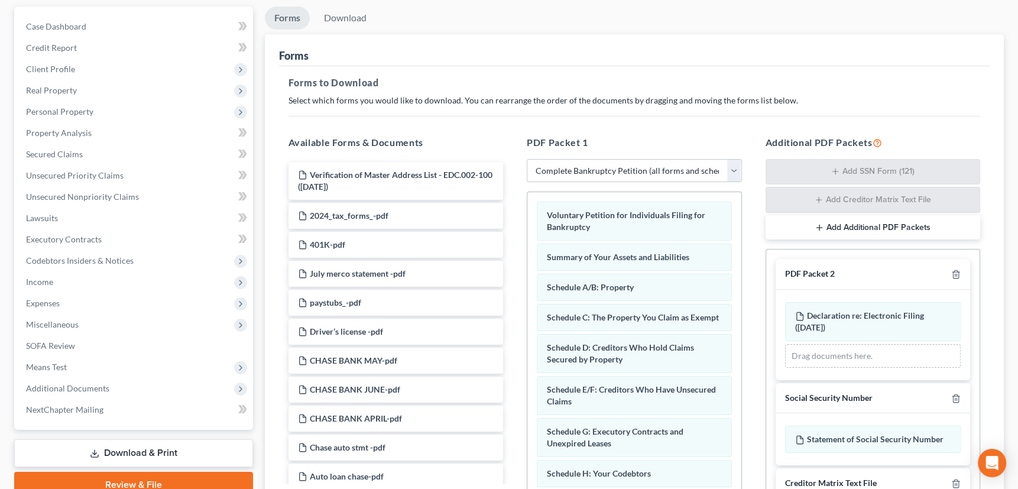
click at [819, 223] on icon "button" at bounding box center [819, 227] width 9 height 9
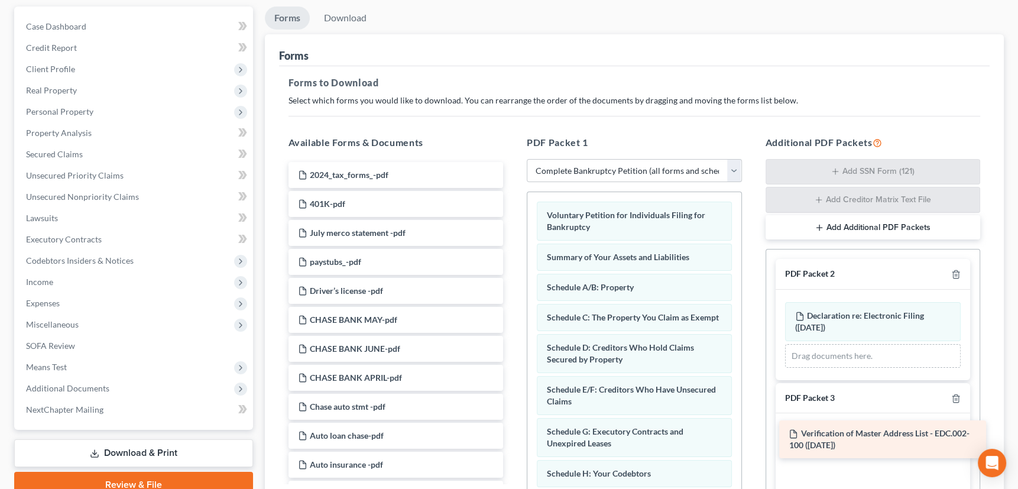
drag, startPoint x: 346, startPoint y: 174, endPoint x: 837, endPoint y: 434, distance: 555.9
click at [513, 434] on div "Verification of Master Address List - EDC.002-100 ([DATE]) Verification of Mast…" at bounding box center [396, 450] width 234 height 576
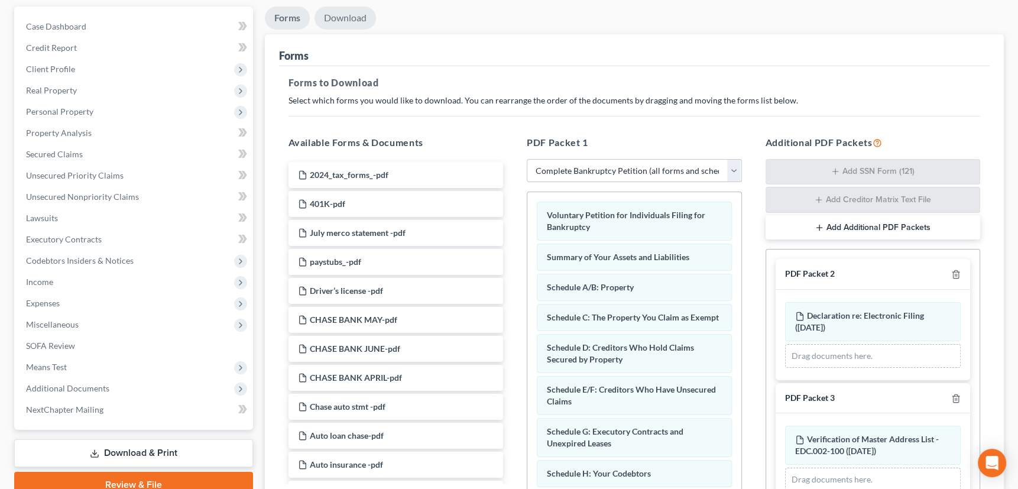
click at [338, 15] on link "Download" at bounding box center [345, 18] width 61 height 23
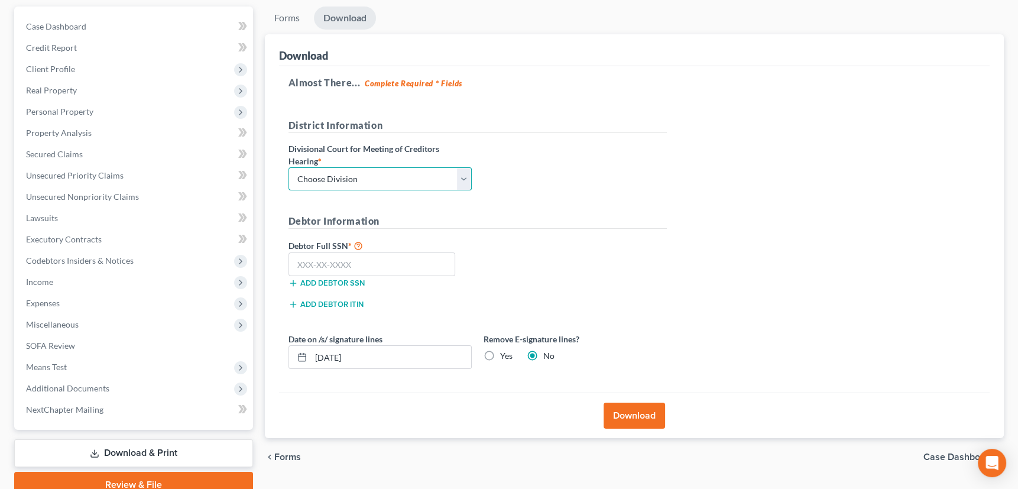
click at [464, 173] on select "Choose Division Fresno Modesto [GEOGRAPHIC_DATA]" at bounding box center [379, 179] width 183 height 24
select select "0"
click at [288, 167] on select "Choose Division Fresno Modesto [GEOGRAPHIC_DATA]" at bounding box center [379, 179] width 183 height 24
click at [352, 256] on input "text" at bounding box center [371, 264] width 167 height 24
type input "070-99-4559"
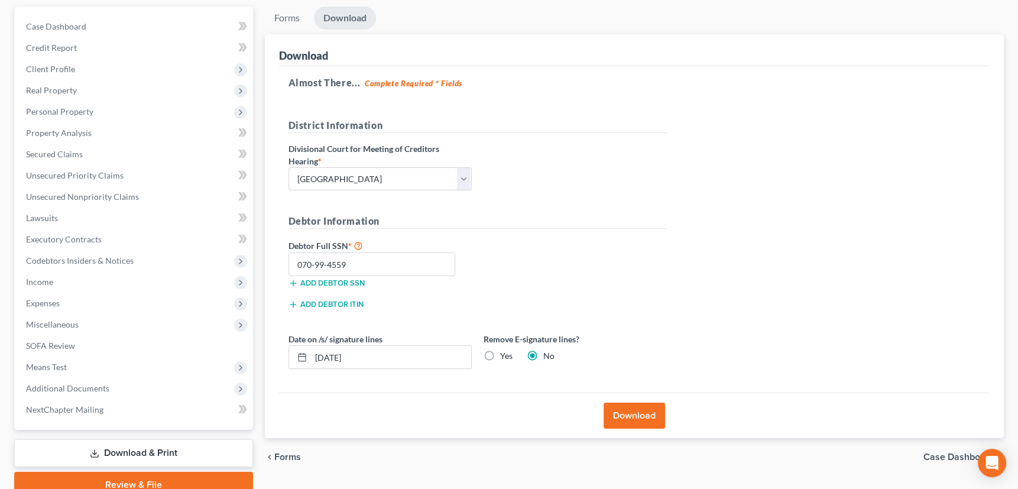
click at [644, 413] on button "Download" at bounding box center [634, 416] width 61 height 26
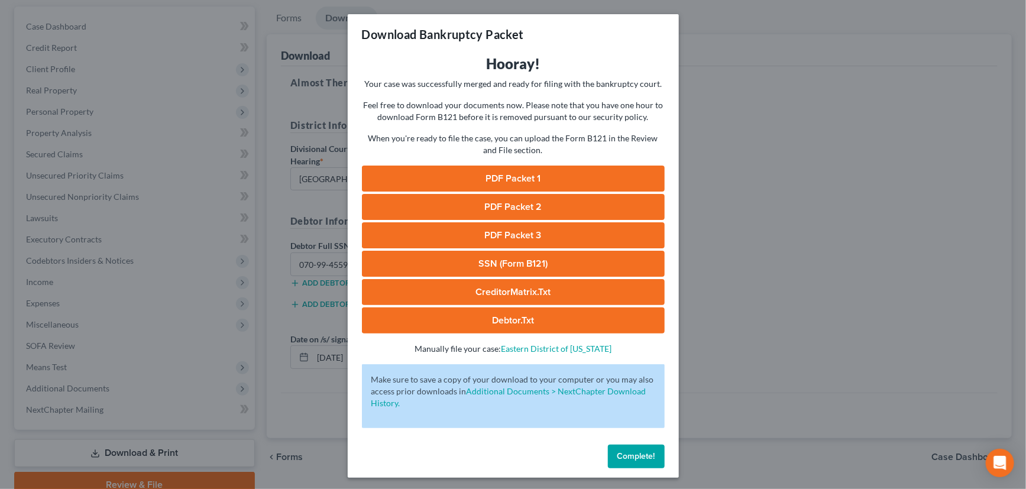
click at [533, 177] on link "PDF Packet 1" at bounding box center [513, 179] width 303 height 26
click at [510, 205] on link "PDF Packet 2" at bounding box center [513, 207] width 303 height 26
click at [523, 232] on link "PDF Packet 3" at bounding box center [513, 235] width 303 height 26
click at [518, 262] on link "SSN (Form B121)" at bounding box center [513, 264] width 303 height 26
click at [525, 287] on link "CreditorMatrix.txt" at bounding box center [513, 292] width 303 height 26
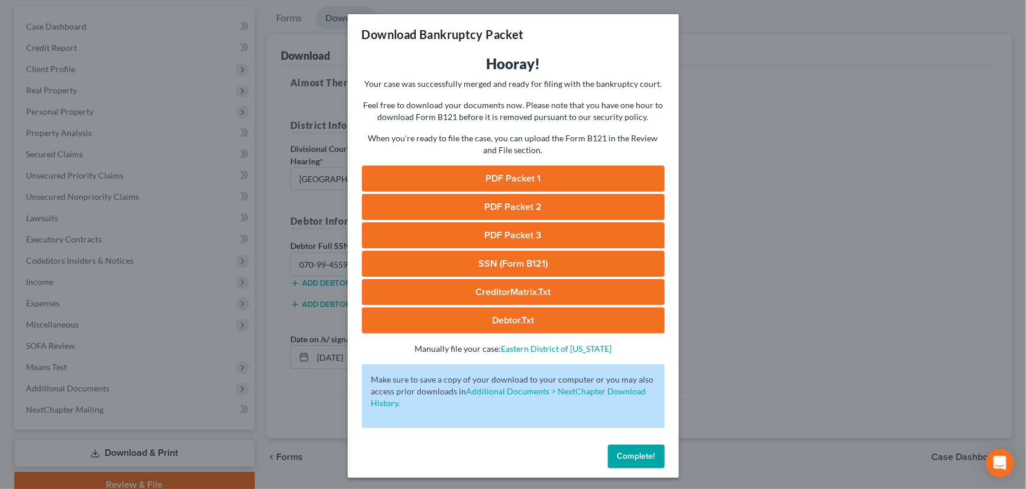
click at [537, 318] on link "Debtor.txt" at bounding box center [513, 320] width 303 height 26
click at [638, 451] on span "Complete!" at bounding box center [636, 456] width 38 height 10
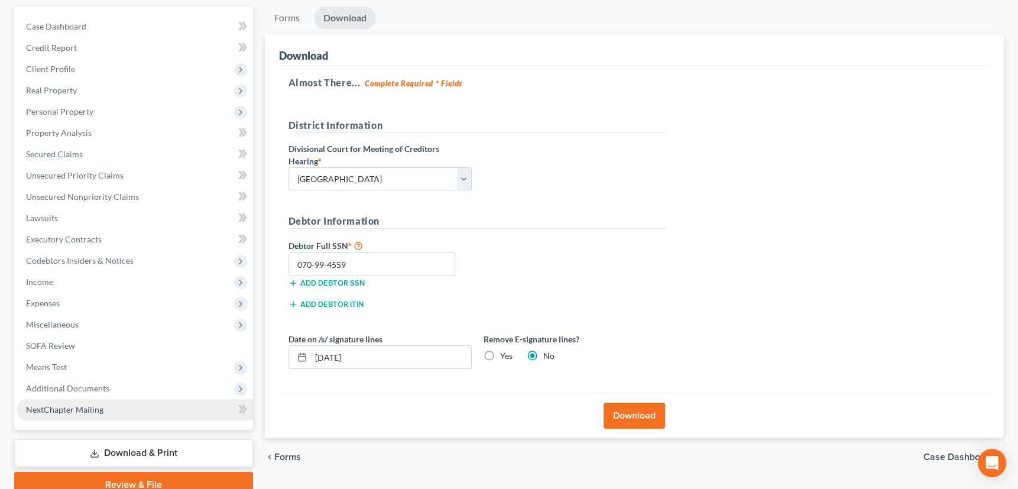
click at [67, 404] on span "NextChapter Mailing" at bounding box center [64, 409] width 77 height 10
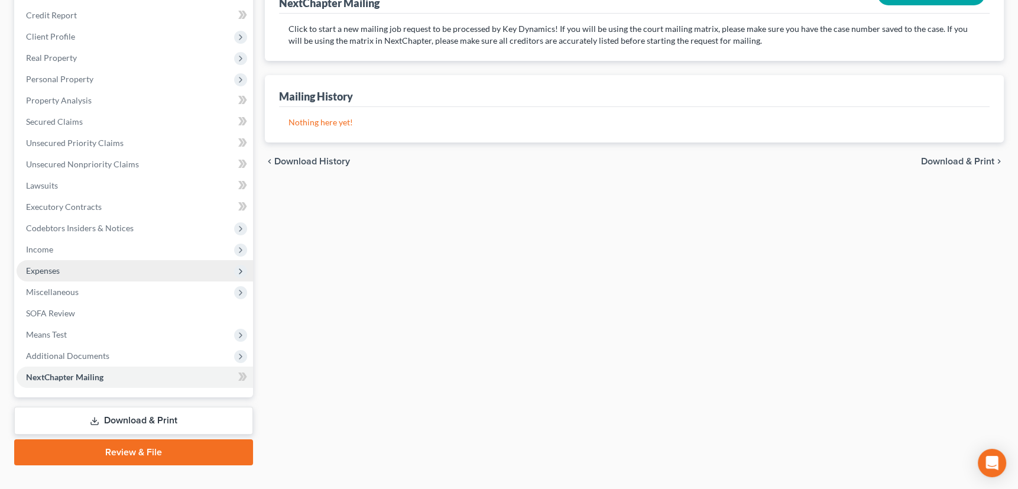
scroll to position [159, 0]
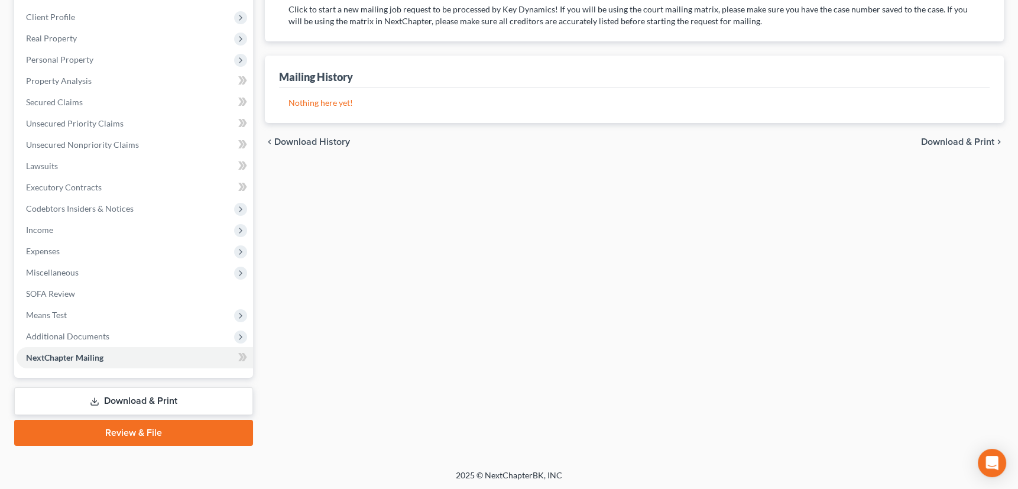
click at [110, 397] on link "Download & Print" at bounding box center [133, 401] width 239 height 28
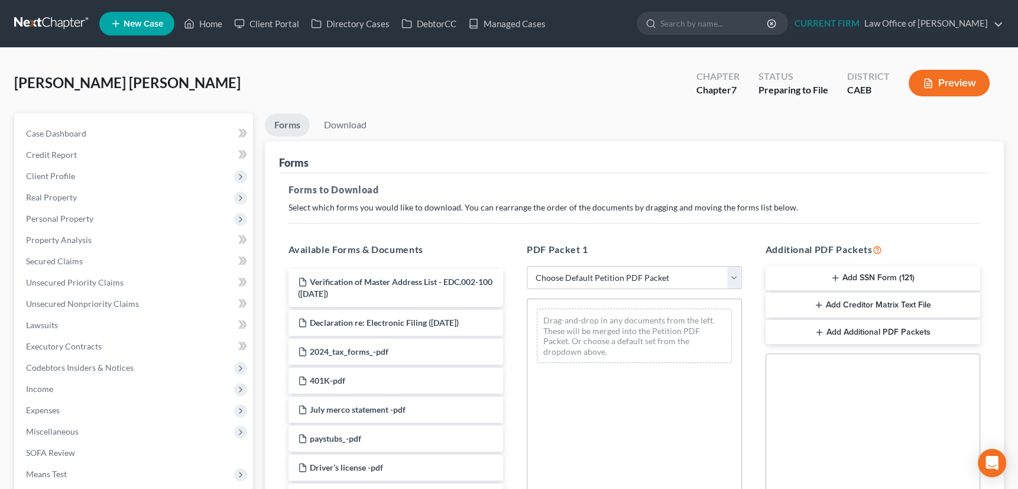
click at [734, 277] on select "Choose Default Petition PDF Packet Complete Bankruptcy Petition (all forms and …" at bounding box center [634, 278] width 215 height 24
select select "3"
click at [527, 266] on select "Choose Default Petition PDF Packet Complete Bankruptcy Petition (all forms and …" at bounding box center [634, 278] width 215 height 24
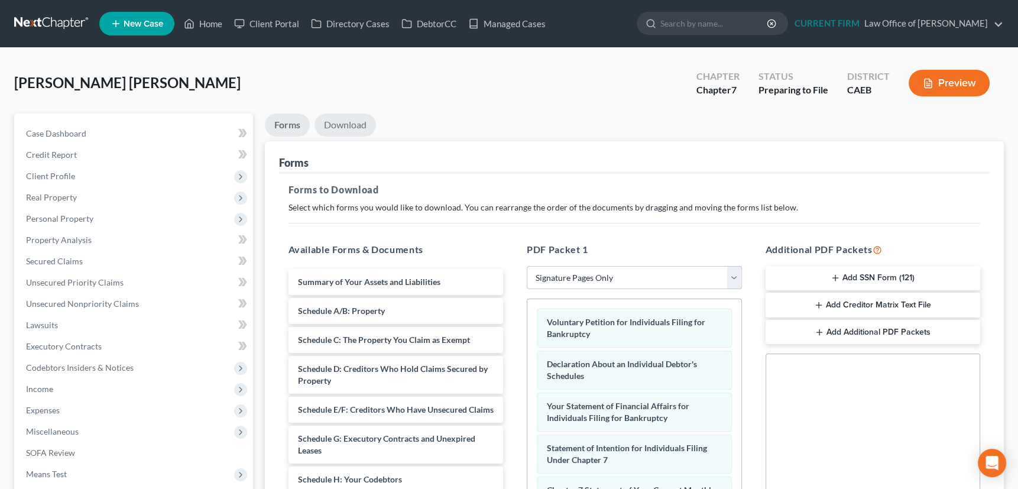
click at [338, 122] on link "Download" at bounding box center [345, 125] width 61 height 23
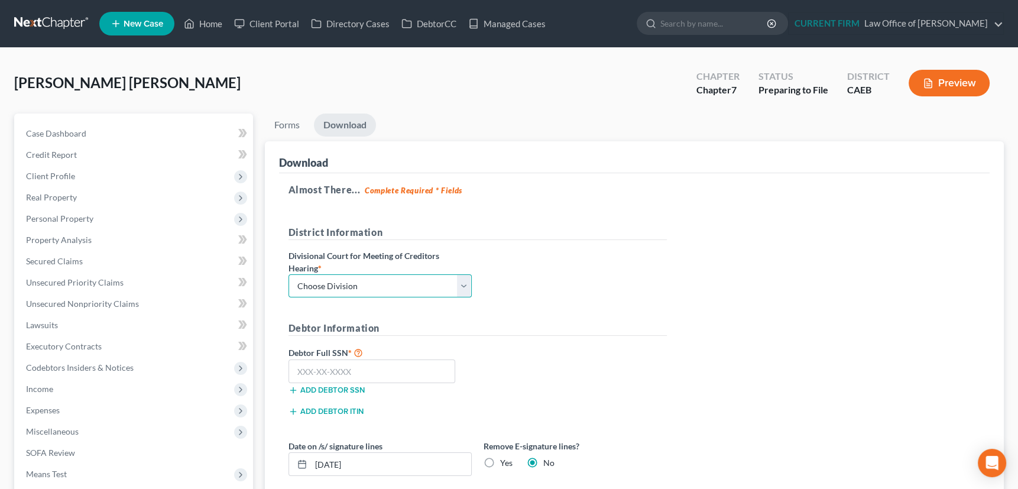
click at [385, 280] on select "Choose Division Fresno Modesto [GEOGRAPHIC_DATA]" at bounding box center [379, 286] width 183 height 24
select select "0"
click at [288, 274] on select "Choose Division Fresno Modesto [GEOGRAPHIC_DATA]" at bounding box center [379, 286] width 183 height 24
click at [339, 361] on input "text" at bounding box center [371, 371] width 167 height 24
click at [326, 371] on input "text" at bounding box center [371, 371] width 167 height 24
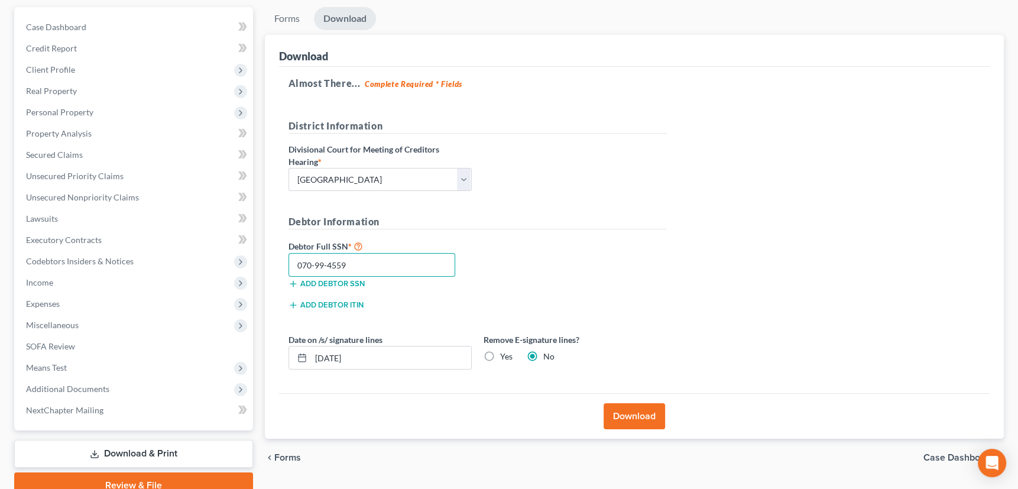
scroll to position [107, 0]
type input "070-99-4559"
click at [500, 354] on label "Yes" at bounding box center [506, 356] width 12 height 12
click at [505, 354] on input "Yes" at bounding box center [509, 354] width 8 height 8
radio input "true"
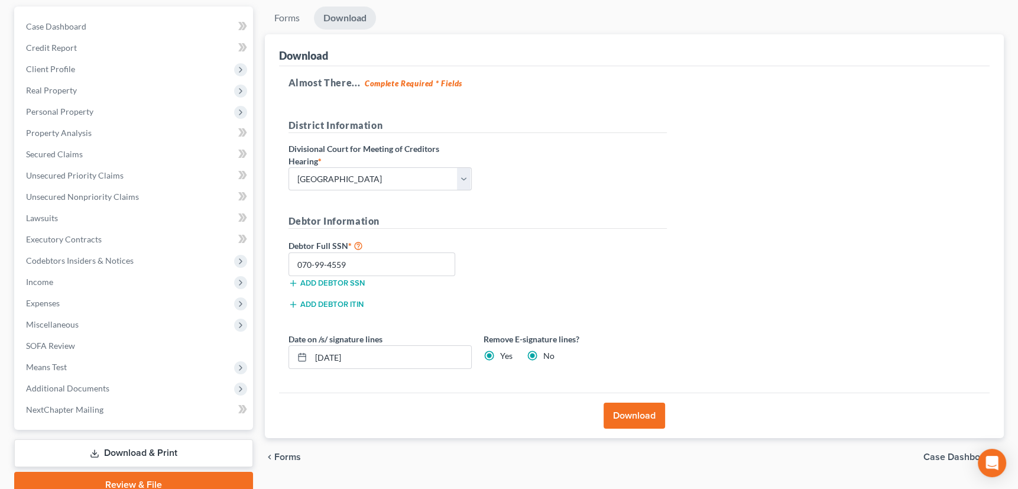
radio input "false"
click at [643, 408] on button "Download" at bounding box center [634, 416] width 61 height 26
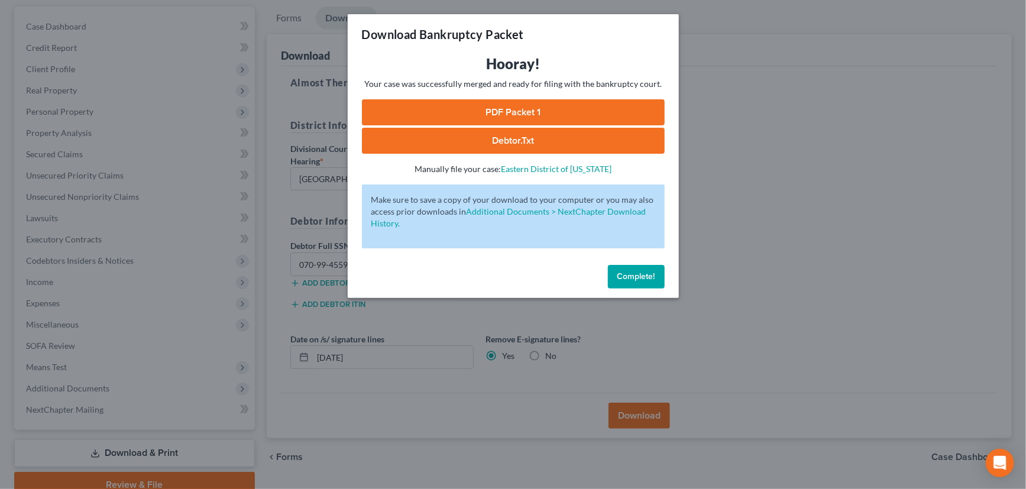
click at [530, 112] on link "PDF Packet 1" at bounding box center [513, 112] width 303 height 26
click at [640, 277] on span "Complete!" at bounding box center [636, 276] width 38 height 10
